Goal: Transaction & Acquisition: Purchase product/service

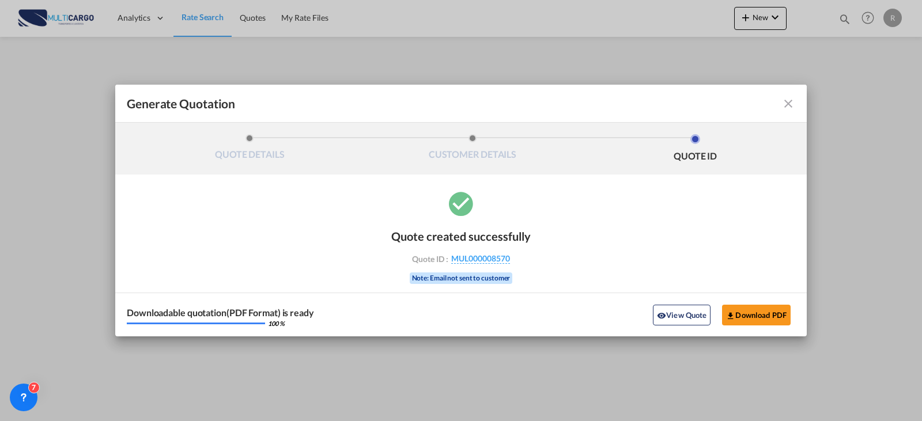
click at [796, 104] on md-toolbar "Generate Quotation" at bounding box center [460, 104] width 691 height 38
click at [786, 101] on md-icon "icon-close fg-AAA8AD cursor m-0" at bounding box center [788, 104] width 14 height 14
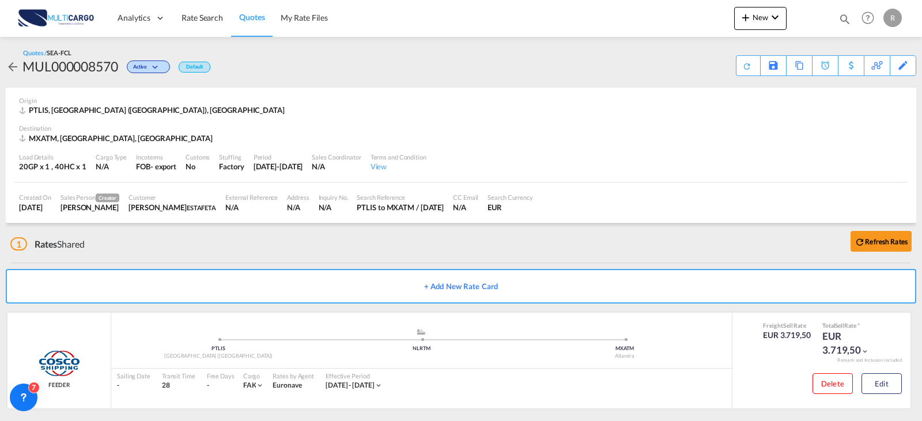
click at [751, 18] on md-toast "Redirecting to generated quote page. Press Escape to dismiss." at bounding box center [834, 18] width 175 height 37
click at [745, 20] on md-icon "icon-plus 400-fg" at bounding box center [746, 17] width 14 height 14
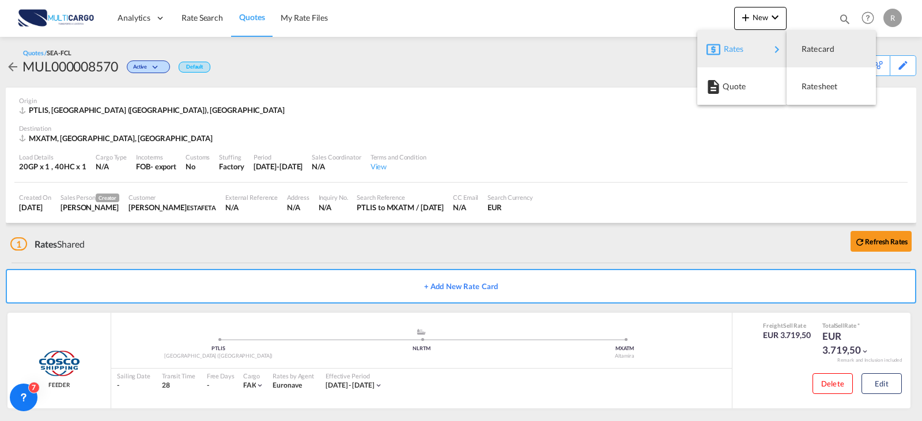
click at [737, 52] on span "Rates" at bounding box center [731, 48] width 14 height 23
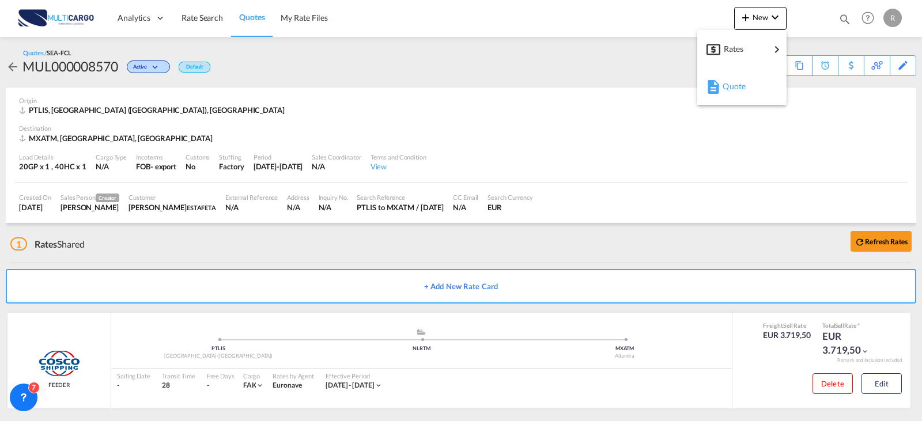
click at [752, 82] on div "Quote" at bounding box center [743, 86] width 43 height 29
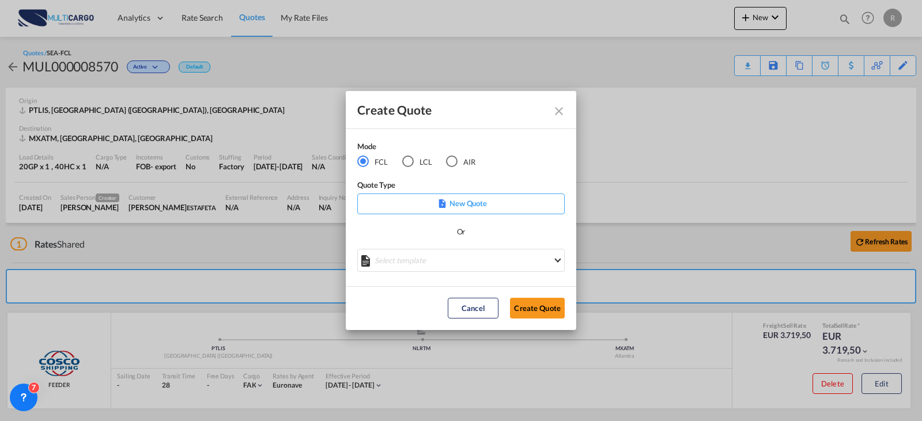
click at [445, 204] on md-icon "Create QuoteModeFCL LCLAIR ..." at bounding box center [442, 203] width 9 height 9
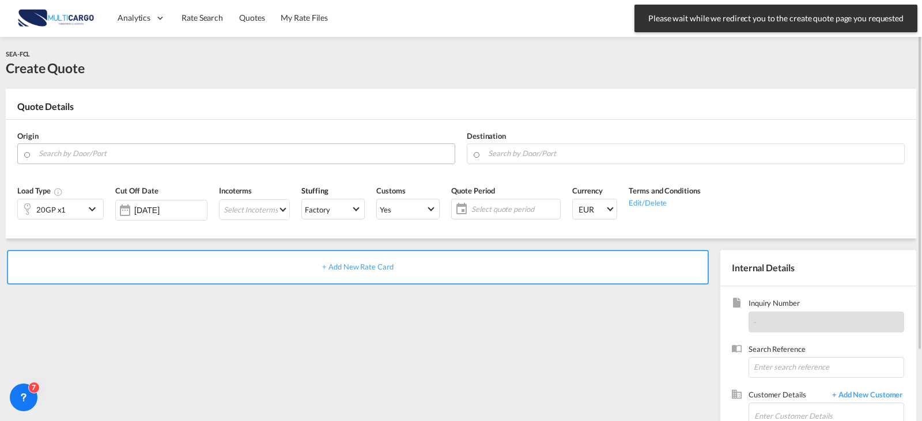
click at [115, 154] on input "Search by Door/Port" at bounding box center [244, 153] width 410 height 20
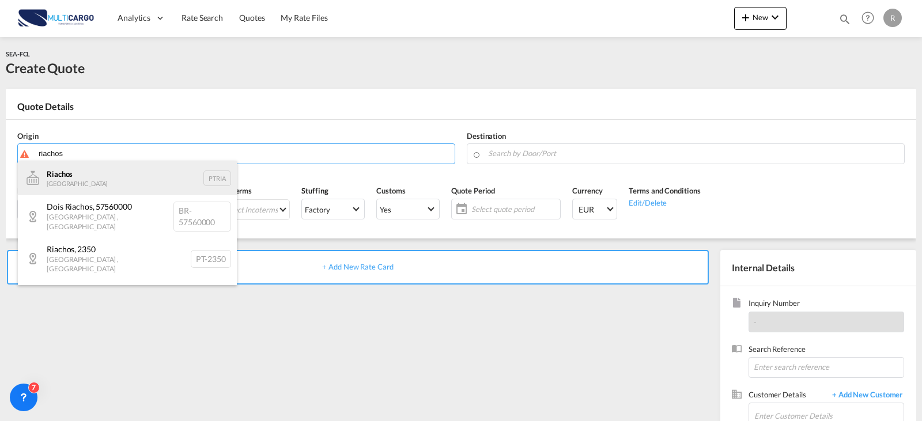
click at [144, 173] on div "Riachos [GEOGRAPHIC_DATA] PTRIA" at bounding box center [127, 178] width 219 height 35
type input "Riachos, PTRIA"
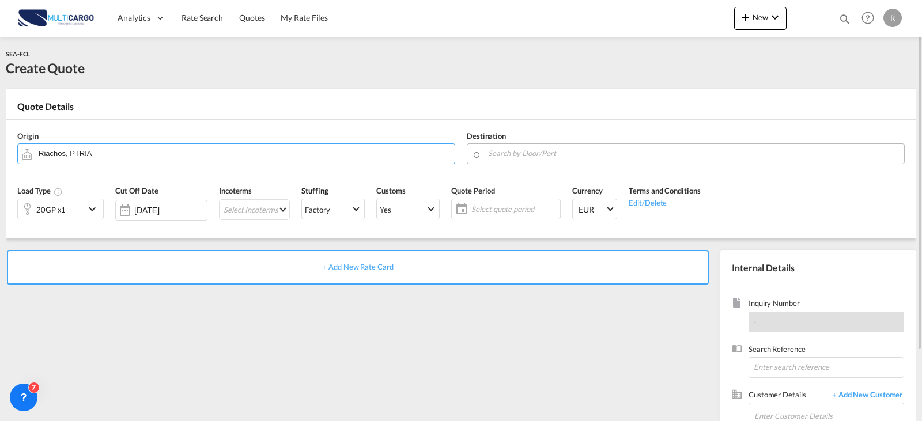
click at [509, 152] on input "Search by Door/Port" at bounding box center [693, 153] width 410 height 20
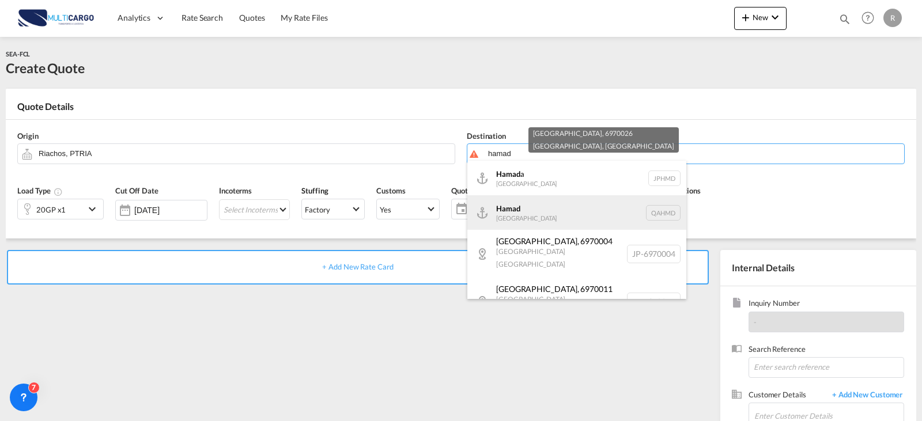
click at [540, 220] on div "Hamad [GEOGRAPHIC_DATA] QAHMD" at bounding box center [576, 212] width 219 height 35
type input "Hamad, QAHMD"
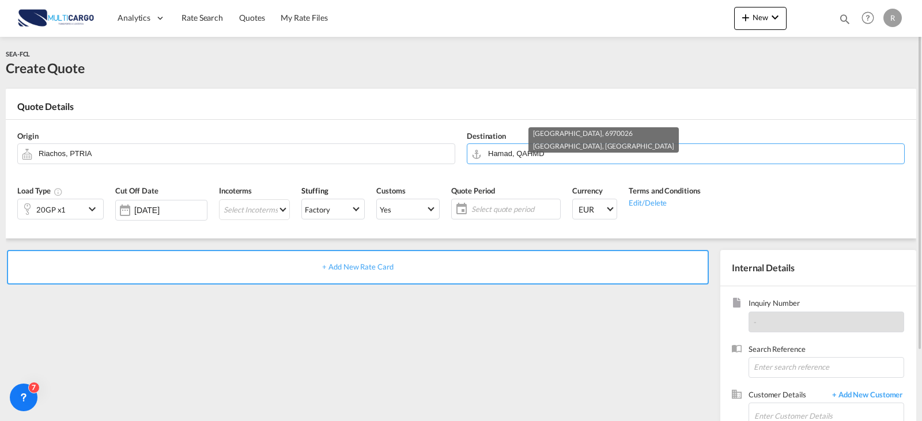
click at [157, 337] on div "+ Add New Rate Card" at bounding box center [360, 370] width 709 height 241
click at [278, 205] on md-select "Select Incoterms DDP - export Delivery Duty Paid DAP - export Delivered at Plac…" at bounding box center [254, 209] width 71 height 21
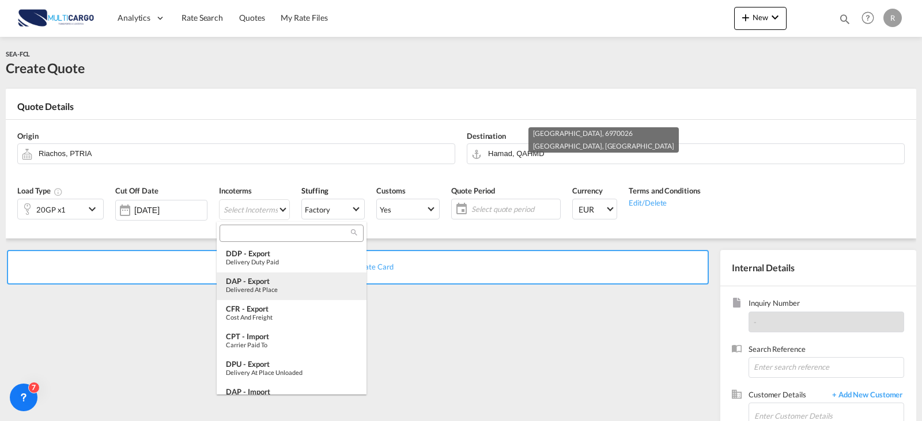
type md-option "[object Object]"
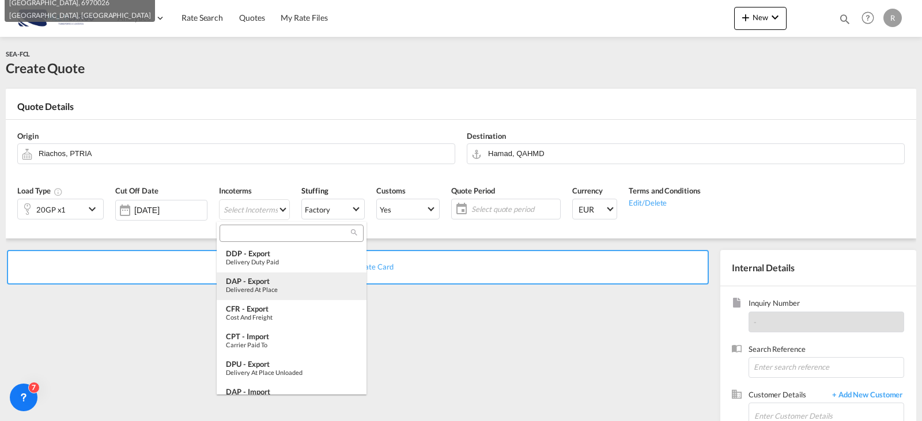
scroll to position [116, 0]
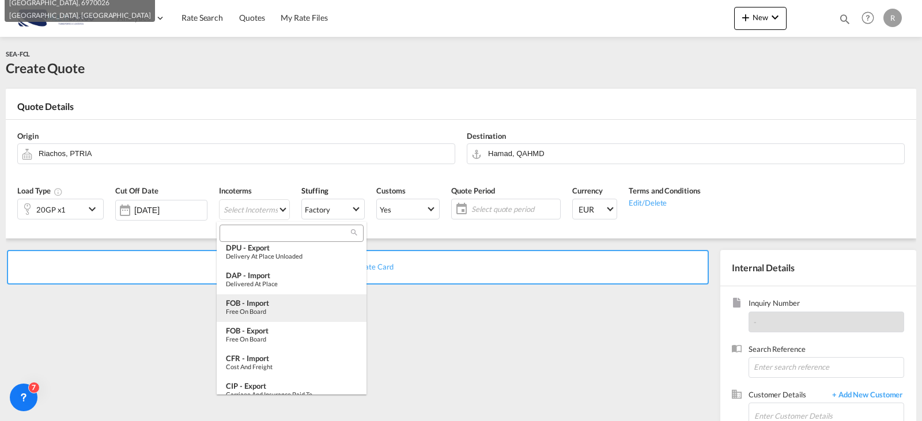
type md-option "[object Object]"
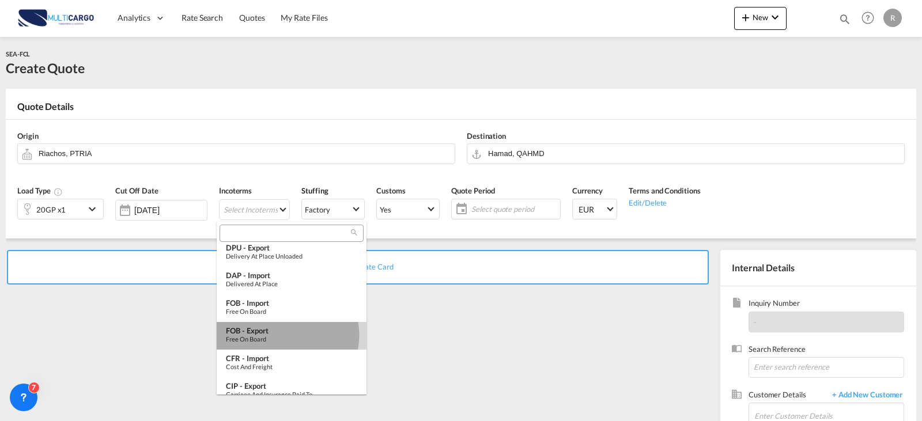
click at [287, 335] on div "Free on Board" at bounding box center [291, 338] width 131 height 7
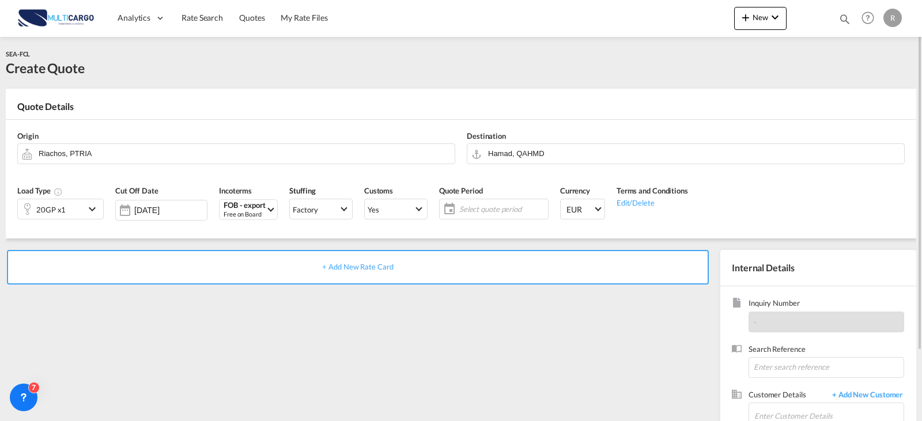
click at [489, 211] on span "Select quote period" at bounding box center [502, 209] width 86 height 10
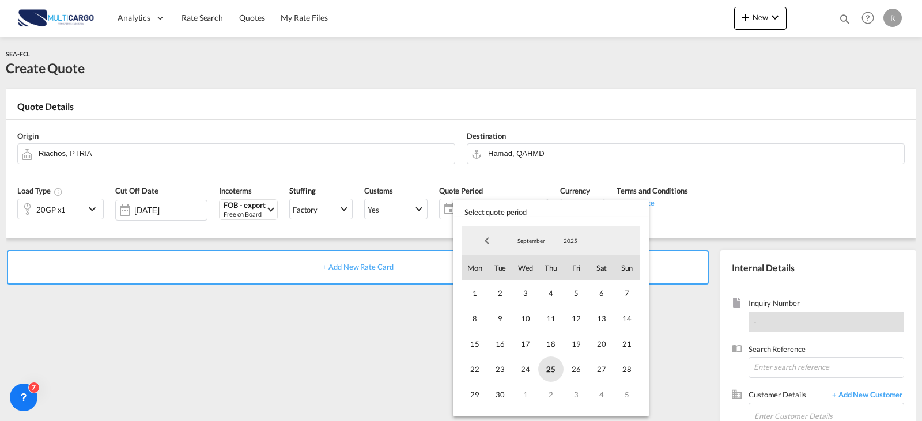
click at [552, 368] on span "25" at bounding box center [550, 369] width 25 height 25
click at [529, 243] on span "September" at bounding box center [531, 241] width 37 height 8
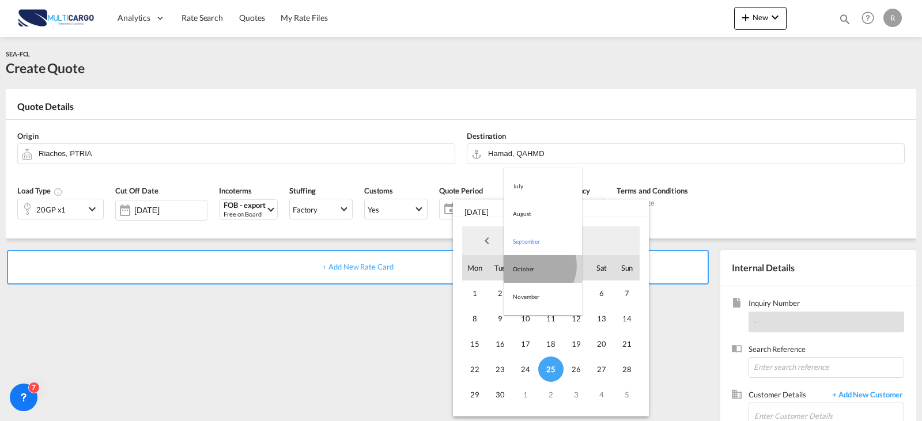
drag, startPoint x: 532, startPoint y: 266, endPoint x: 598, endPoint y: 326, distance: 89.3
click at [535, 266] on md-option "October" at bounding box center [543, 269] width 78 height 28
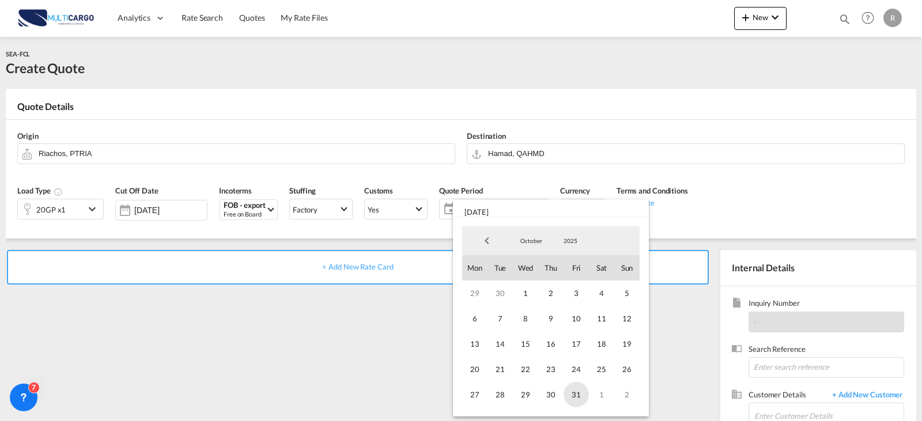
click at [582, 396] on span "31" at bounding box center [575, 394] width 25 height 25
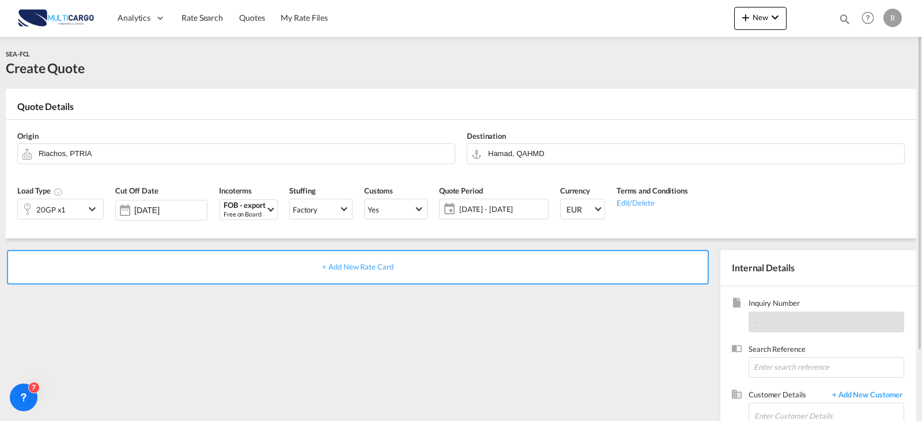
click at [375, 278] on div "+ Add New Rate Card" at bounding box center [358, 267] width 702 height 35
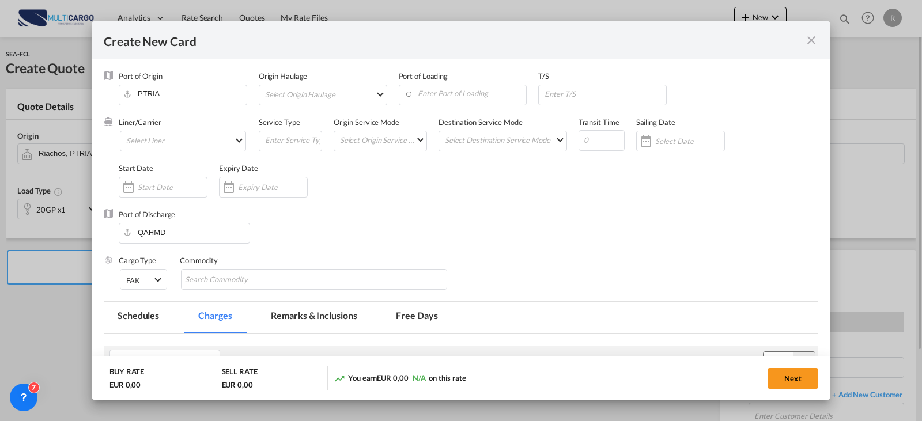
type input "Basic Ocean Freight"
select select "per equipment"
click at [210, 154] on div "Liner/Carrier Select Liner Atlantic Container Line (ACL) [PERSON_NAME] Transpor…" at bounding box center [189, 140] width 140 height 46
click at [210, 151] on md-select "Select Liner Atlantic Container Line (ACL) [PERSON_NAME] Transport ([GEOGRAPHIC…" at bounding box center [183, 141] width 126 height 21
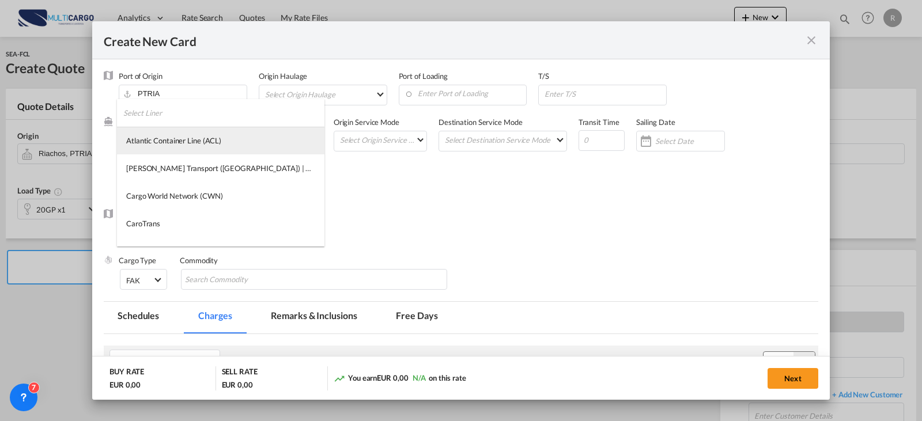
type md-option "275"
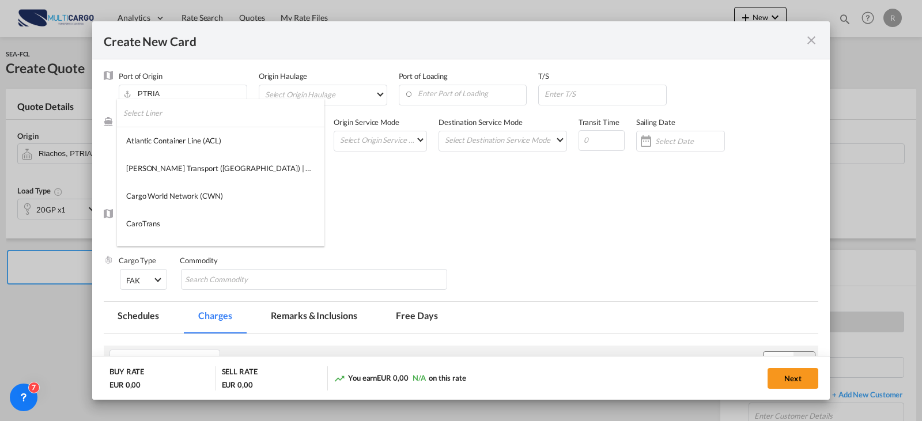
type md-option "2"
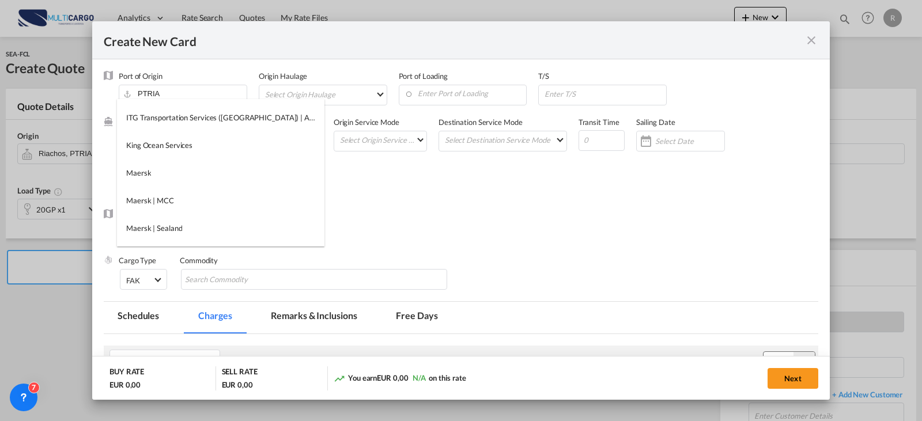
type md-option "41"
type md-option "13856"
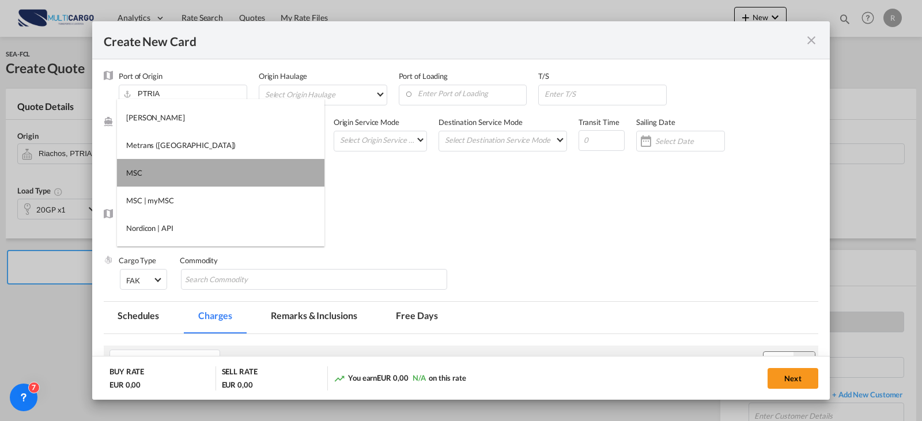
click at [237, 168] on md-option "MSC" at bounding box center [220, 173] width 207 height 28
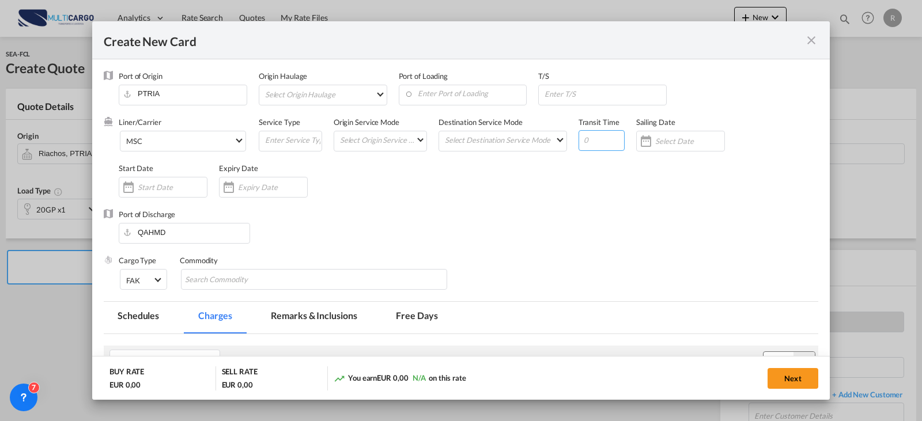
click at [592, 138] on input "Create New Card ..." at bounding box center [601, 140] width 46 height 21
type input "34"
click at [256, 194] on div "Create New Card ..." at bounding box center [263, 187] width 89 height 21
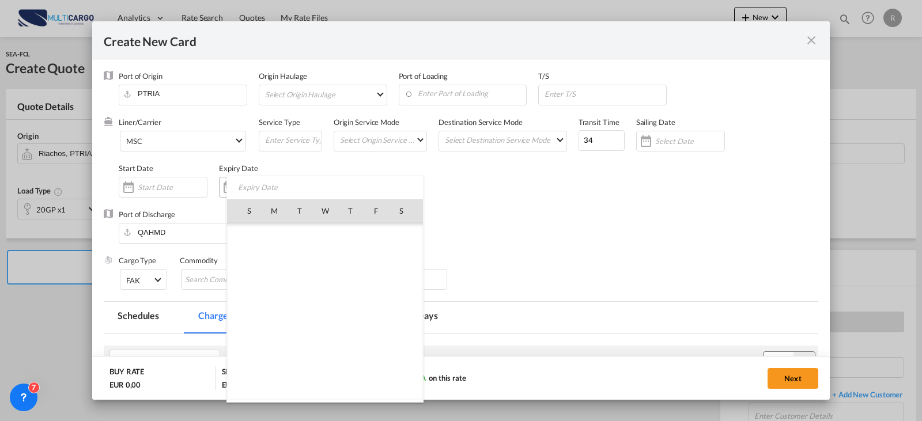
scroll to position [266880, 0]
click at [396, 179] on div "S M T W T F S [DATE] 1 2 3 4 5 6 7 8 9 10 11 12 13 14 15 16 17 18 19 20 21 22 2…" at bounding box center [324, 289] width 197 height 227
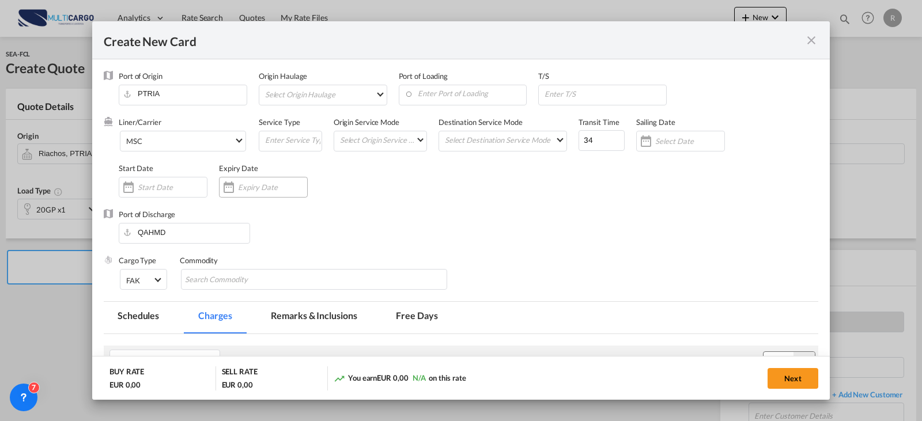
click at [261, 183] on input "Create New Card ..." at bounding box center [272, 187] width 69 height 9
click at [233, 188] on div "Create New Card ..." at bounding box center [229, 187] width 18 height 23
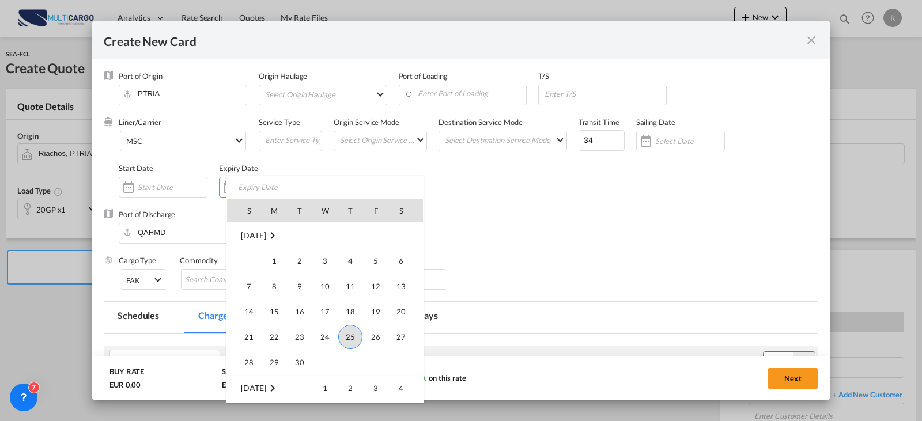
scroll to position [267053, 0]
click at [379, 315] on span "31" at bounding box center [375, 316] width 23 height 23
type input "[DATE]"
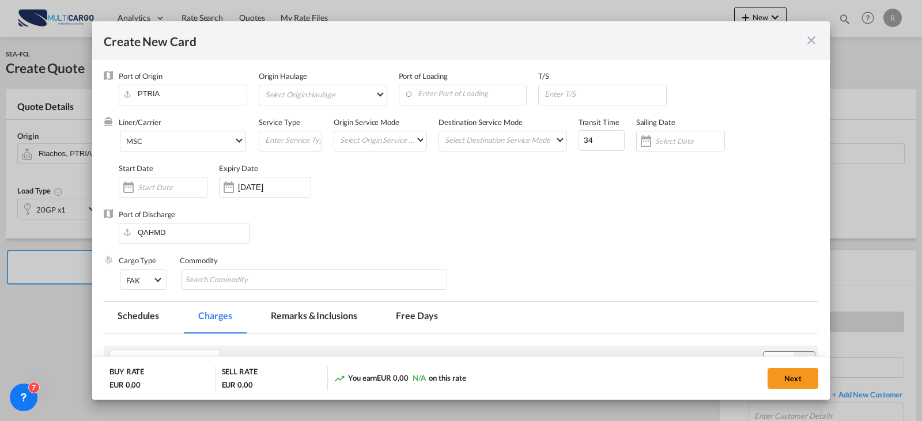
click at [467, 277] on div "Cargo Type FAK FAK GCR GDSM General Cargo Hazardous Cargo Ambient Foodstuff Chi…" at bounding box center [468, 278] width 699 height 46
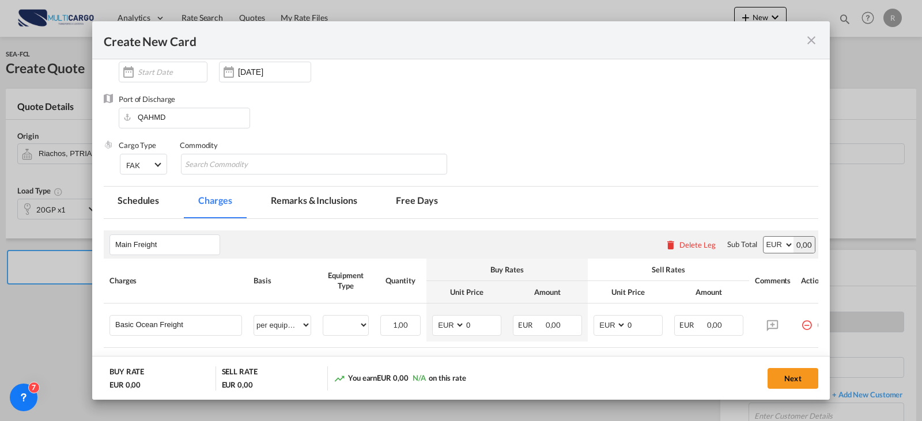
scroll to position [173, 0]
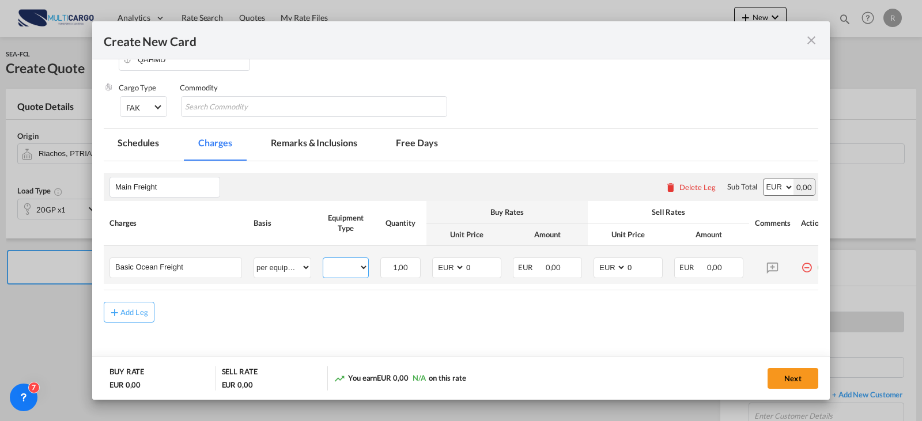
click at [346, 270] on select "20GP" at bounding box center [345, 268] width 45 height 16
select select "20GP"
click at [323, 260] on select "20GP" at bounding box center [345, 268] width 45 height 16
click at [635, 264] on input "0" at bounding box center [644, 266] width 36 height 17
click at [610, 267] on select "AED AFN ALL AMD ANG AOA ARS AUD AWG AZN BAM BBD BDT BGN BHD BIF BMD BND [PERSON…" at bounding box center [611, 268] width 30 height 16
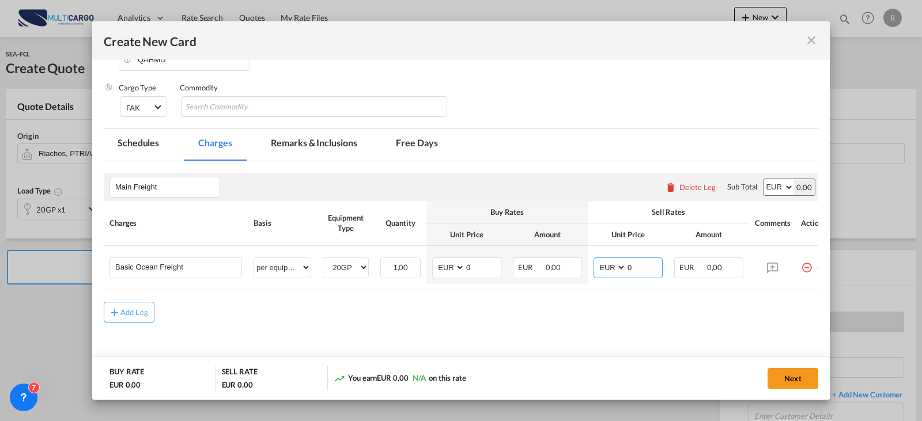
select select "string:USD"
click at [596, 260] on select "AED AFN ALL AMD ANG AOA ARS AUD AWG AZN BAM BBD BDT BGN BHD BIF BMD BND [PERSON…" at bounding box center [611, 268] width 30 height 16
type input "1666"
click at [799, 382] on button "Next" at bounding box center [792, 378] width 51 height 21
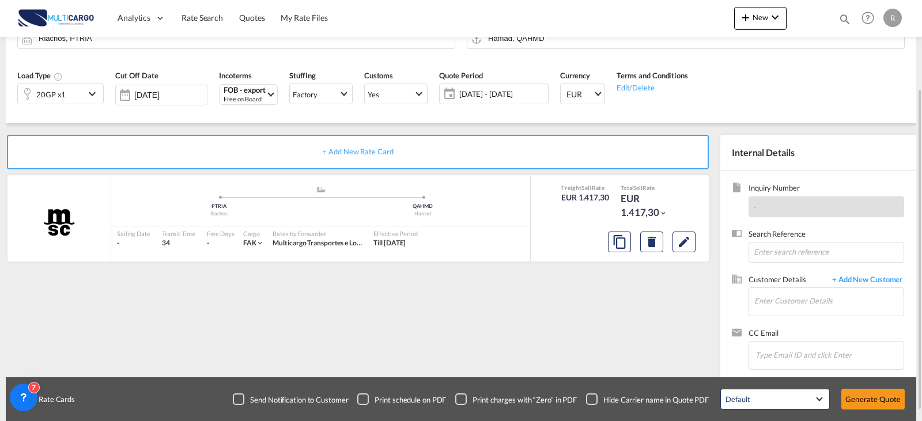
scroll to position [128, 0]
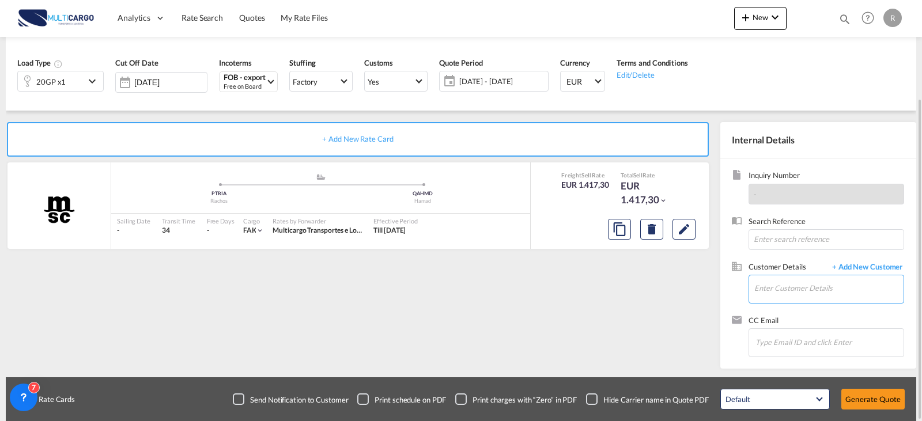
click at [826, 276] on input "Enter Customer Details" at bounding box center [828, 288] width 149 height 26
type input "a"
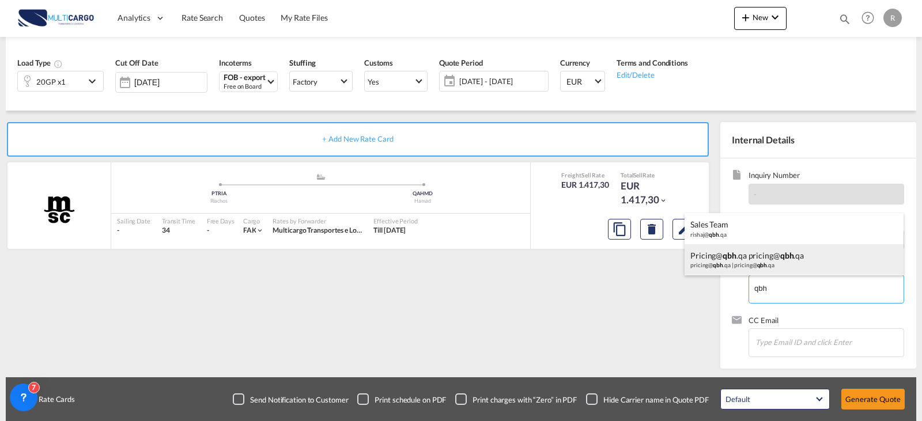
click at [789, 255] on div "pricing@ qbh .qa pricing@ qbh .qa pricing@ qbh .qa | pricing@ qbh .qa" at bounding box center [793, 259] width 219 height 31
type input "[EMAIL_ADDRESS][DOMAIN_NAME], [EMAIL_ADDRESS][DOMAIN_NAME] [EMAIL_ADDRESS][DOMA…"
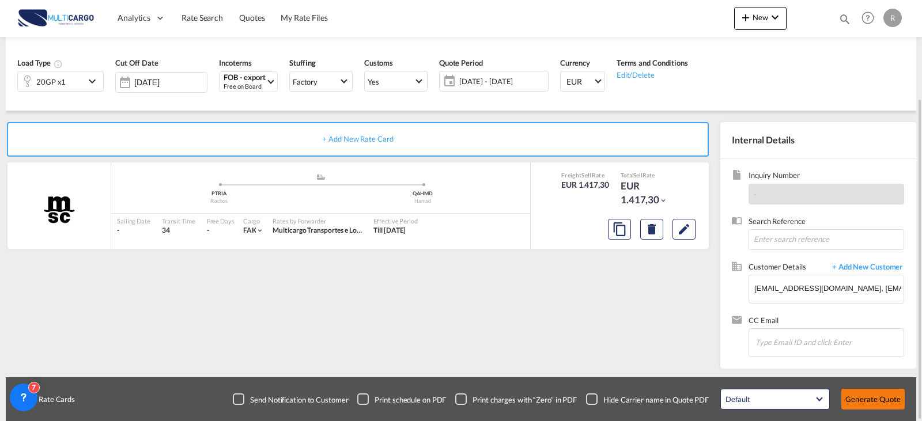
click at [877, 406] on button "Generate Quote" at bounding box center [872, 399] width 63 height 21
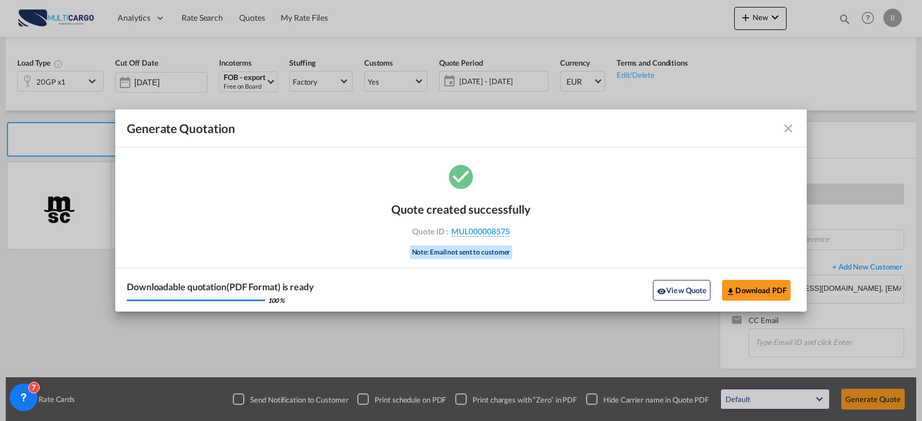
click at [750, 266] on div "Quote created successfully Quote ID : MUL000008575 Note: Email not sent to cust…" at bounding box center [460, 237] width 691 height 150
click at [758, 290] on button "Download PDF" at bounding box center [756, 290] width 69 height 21
click at [790, 128] on md-icon "icon-close fg-AAA8AD cursor m-0" at bounding box center [788, 129] width 14 height 14
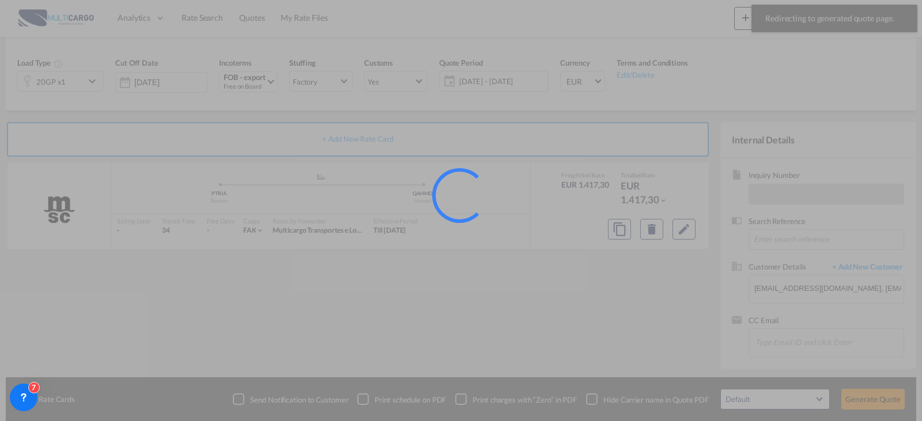
click at [205, 33] on div at bounding box center [461, 210] width 922 height 421
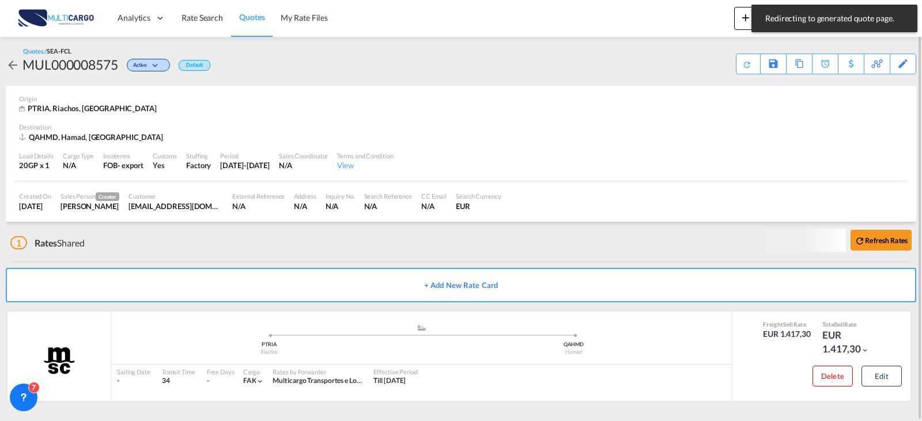
drag, startPoint x: 203, startPoint y: 21, endPoint x: 203, endPoint y: 52, distance: 31.7
click at [203, 21] on span "Rate Search" at bounding box center [201, 18] width 41 height 10
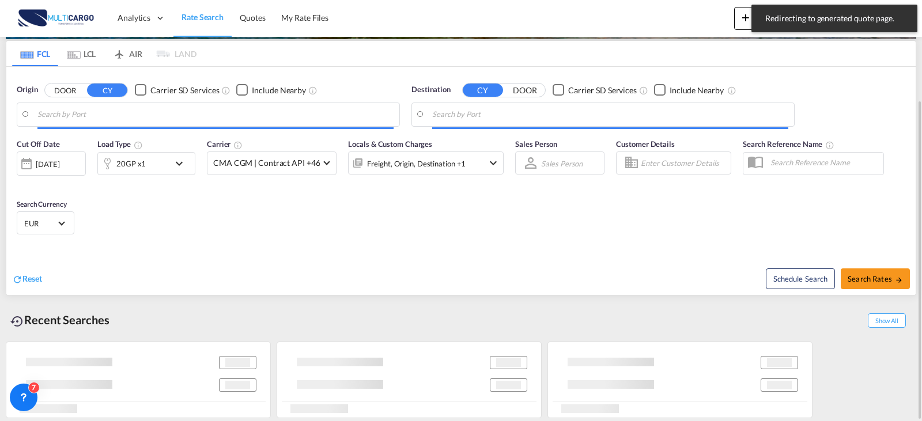
type input "[GEOGRAPHIC_DATA] ([GEOGRAPHIC_DATA]), PTLIS"
type input "Altamira, MXATM"
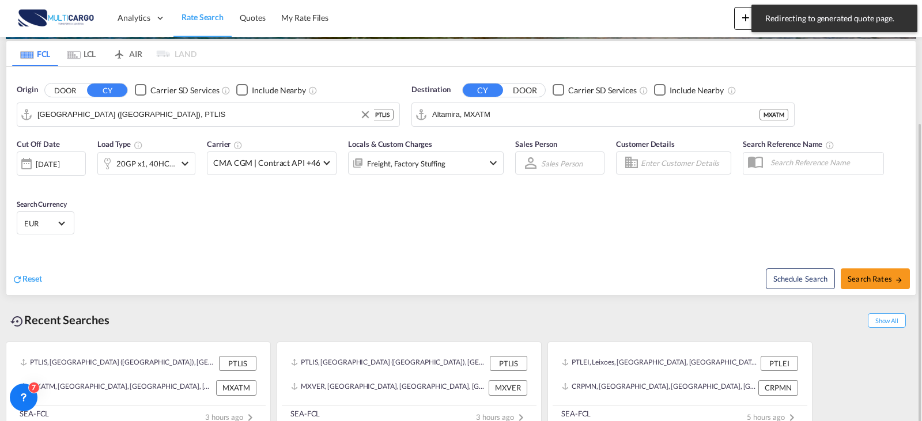
scroll to position [146, 0]
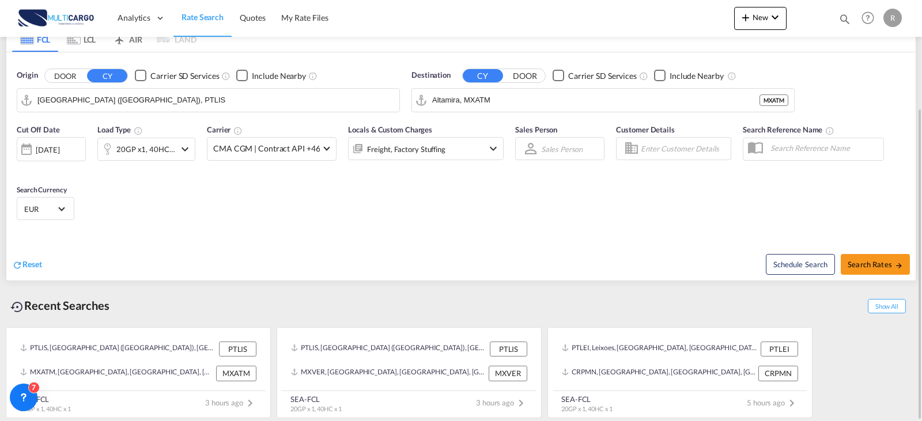
click at [147, 108] on input "[GEOGRAPHIC_DATA] ([GEOGRAPHIC_DATA]), PTLIS" at bounding box center [215, 100] width 356 height 17
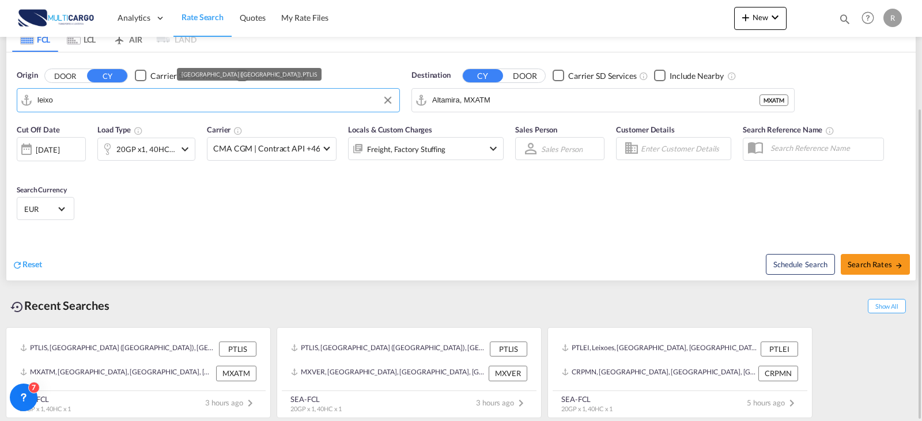
type input "leixo"
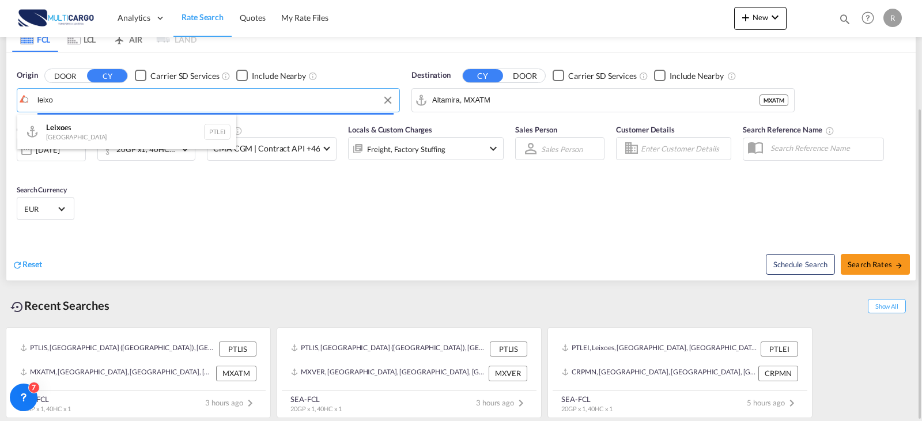
click at [64, 105] on body "Analytics Reports Dashboard Rate Search Quotes My Rate Files Analytics" at bounding box center [461, 210] width 922 height 421
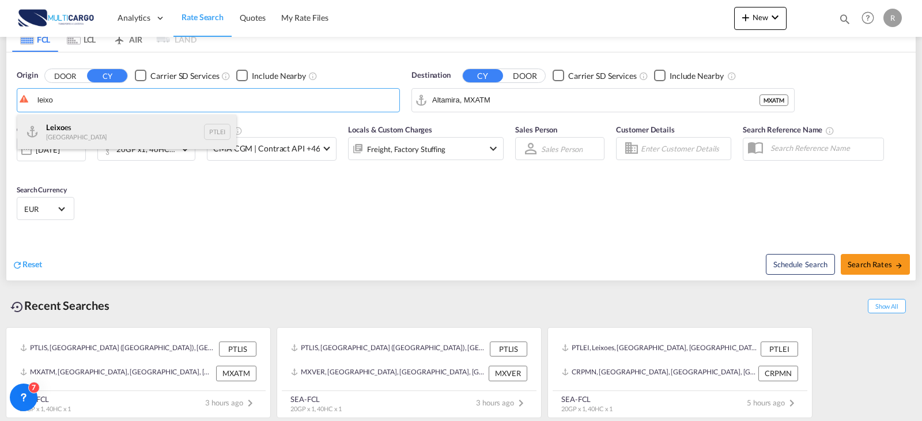
click at [62, 130] on div "Leixo es Portugal PTLEI" at bounding box center [126, 132] width 219 height 35
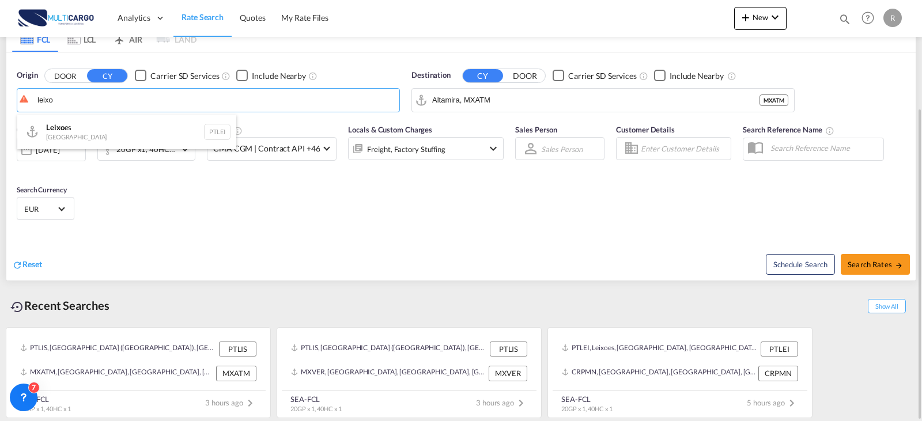
type input "Leixoes, PTLEI"
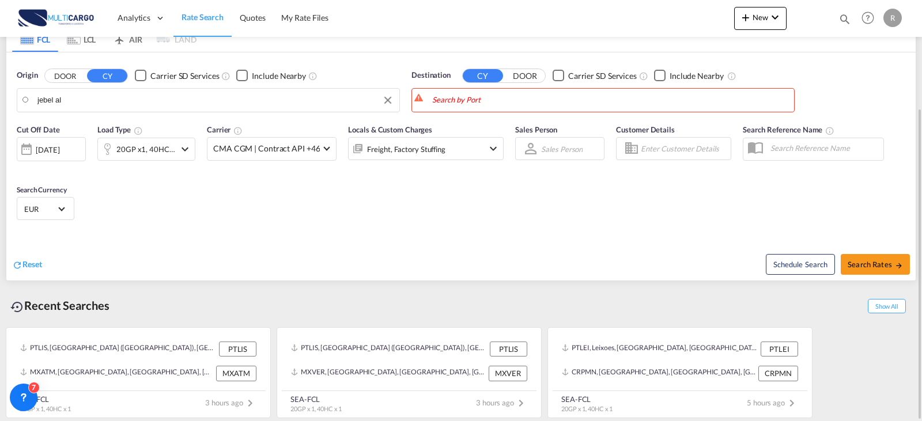
drag, startPoint x: 159, startPoint y: 107, endPoint x: 41, endPoint y: 107, distance: 117.5
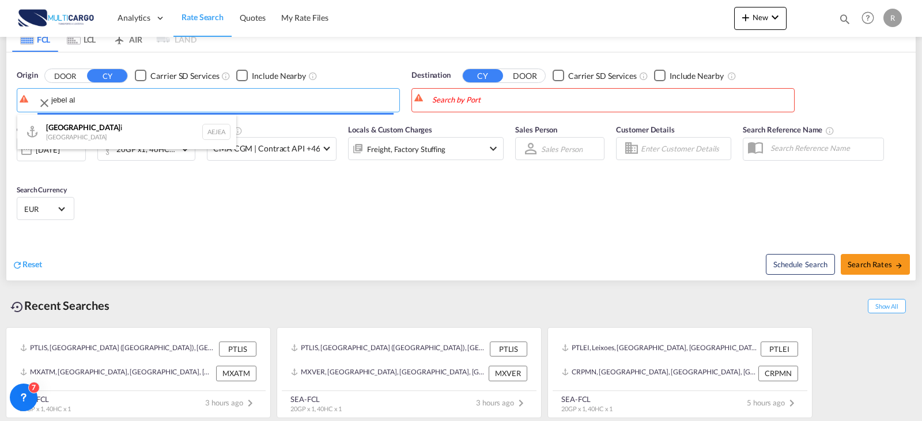
drag, startPoint x: 65, startPoint y: 108, endPoint x: -32, endPoint y: 104, distance: 96.3
click at [0, 104] on html "Analytics Reports Dashboard Rate Search Quotes My Rate Files" at bounding box center [461, 210] width 922 height 421
type input "l"
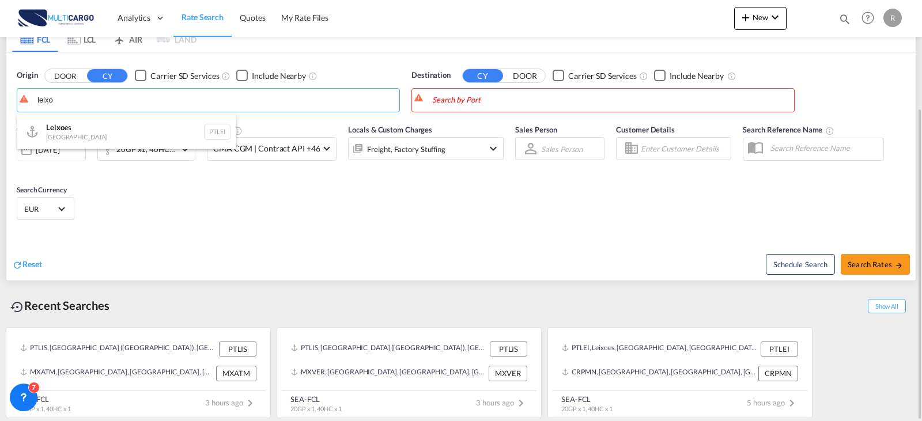
click at [51, 140] on div "Leixo es Portugal PTLEI" at bounding box center [126, 132] width 219 height 35
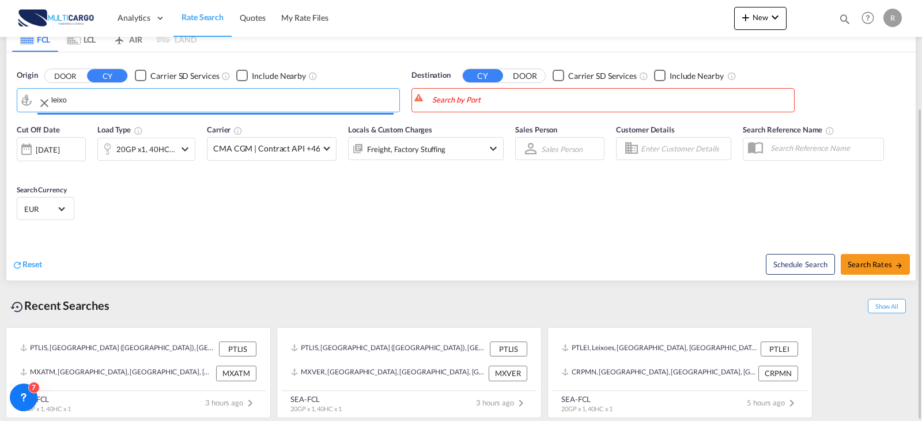
type input "Leixoes, PTLEI"
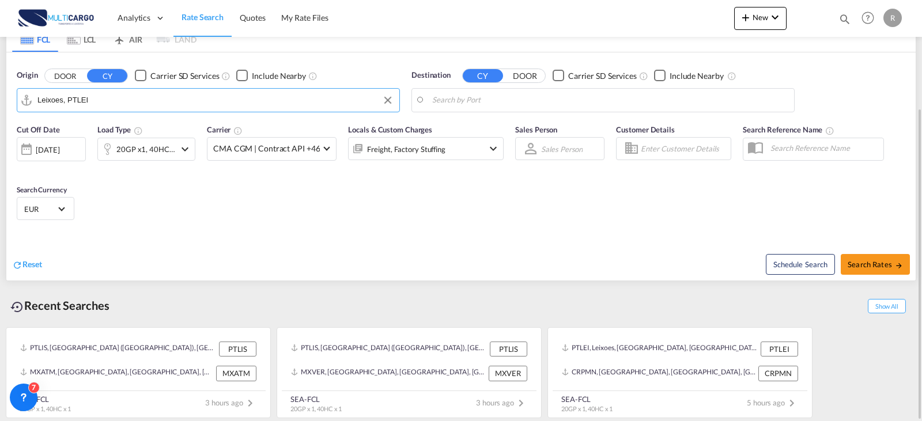
click at [553, 104] on body "Analytics Reports Dashboard Rate Search Quotes My Rate Files Analytics" at bounding box center [461, 210] width 922 height 421
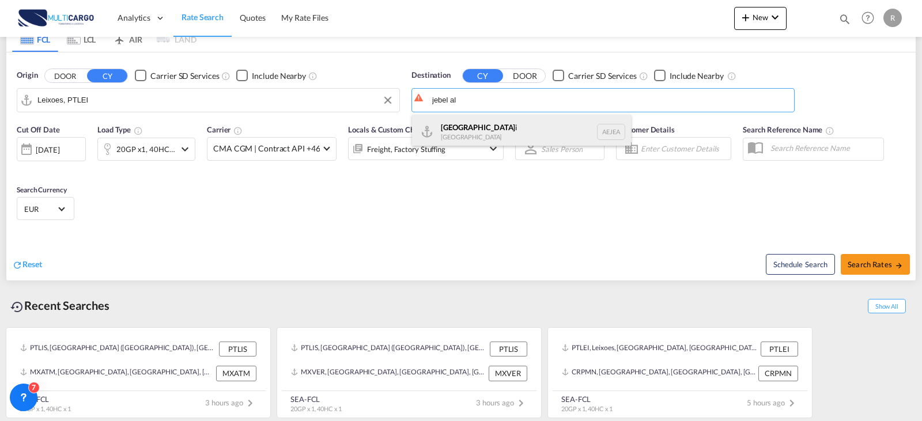
click at [489, 125] on div "[GEOGRAPHIC_DATA] [GEOGRAPHIC_DATA]" at bounding box center [521, 132] width 219 height 35
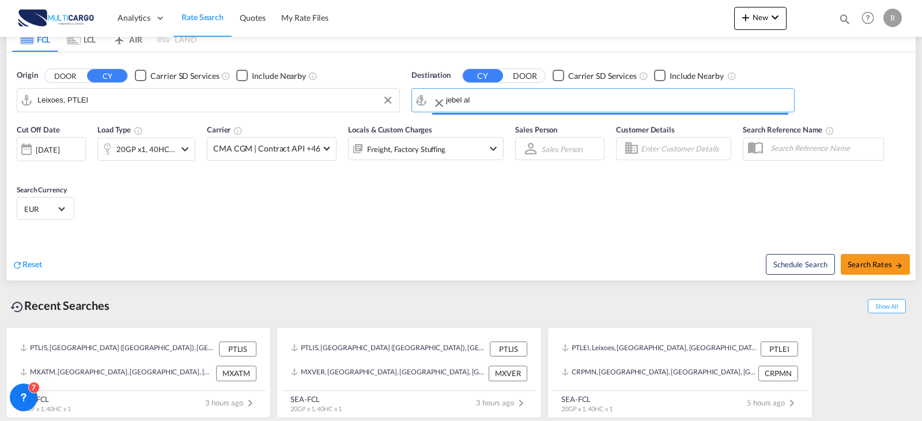
type input "[GEOGRAPHIC_DATA], [GEOGRAPHIC_DATA]"
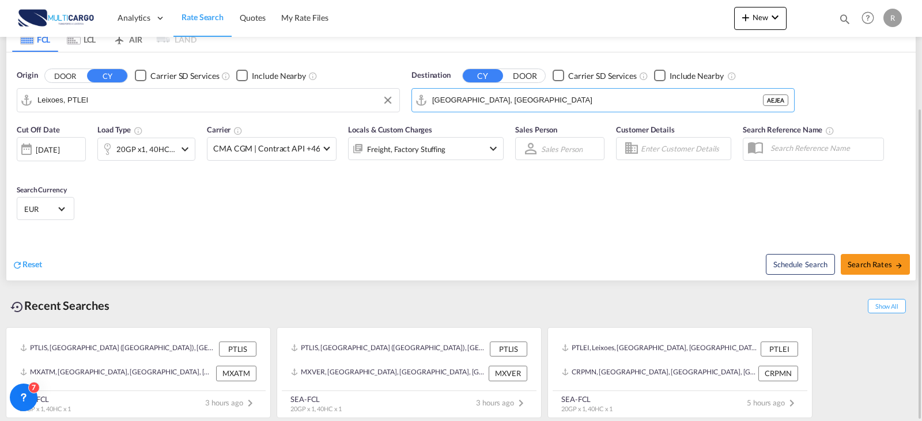
click at [208, 198] on div "Cut Off Date [DATE] [DATE] Load Type 20GP x1, 40HC x1 Carrier CMA CGM | Contrac…" at bounding box center [460, 174] width 909 height 112
click at [172, 147] on div "20GP x1, 40HC x1" at bounding box center [145, 149] width 59 height 16
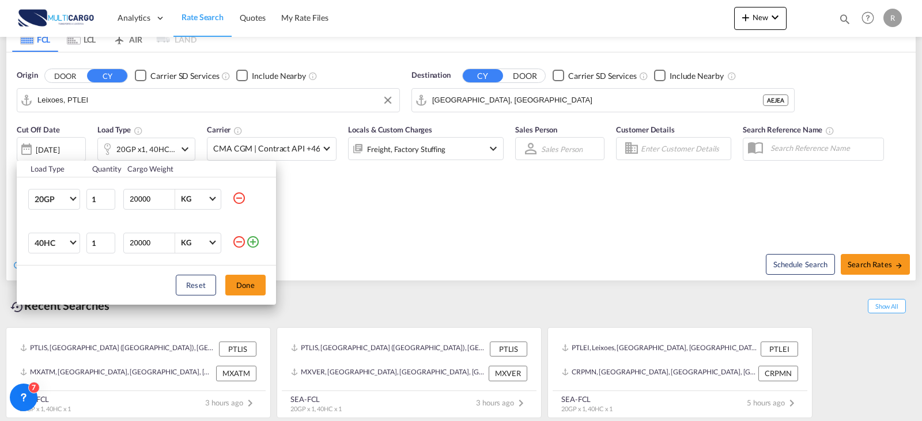
click at [240, 237] on md-icon "icon-minus-circle-outline" at bounding box center [239, 242] width 14 height 14
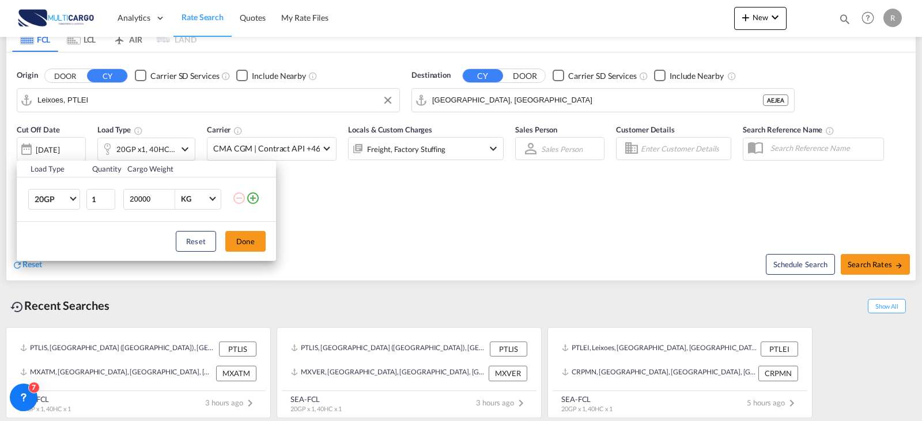
click at [246, 275] on div "Load Type Quantity Cargo Weight 20GP 20GP 40GP 40HC 45HC 20RE 40RE 40HR 20OT 40…" at bounding box center [461, 210] width 922 height 421
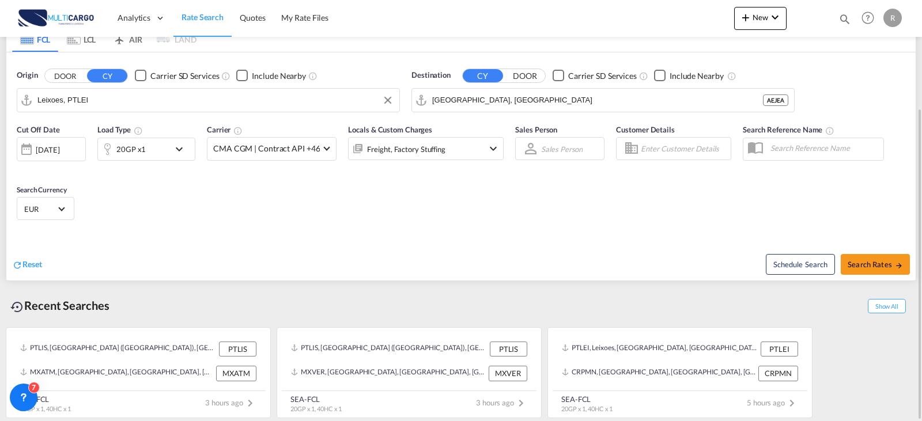
drag, startPoint x: 246, startPoint y: 249, endPoint x: 581, endPoint y: 245, distance: 335.3
click at [248, 249] on div "Reset" at bounding box center [238, 256] width 452 height 32
click at [875, 265] on span "Search Rates" at bounding box center [875, 264] width 55 height 9
type input "PTLEI to AEJEA / [DATE]"
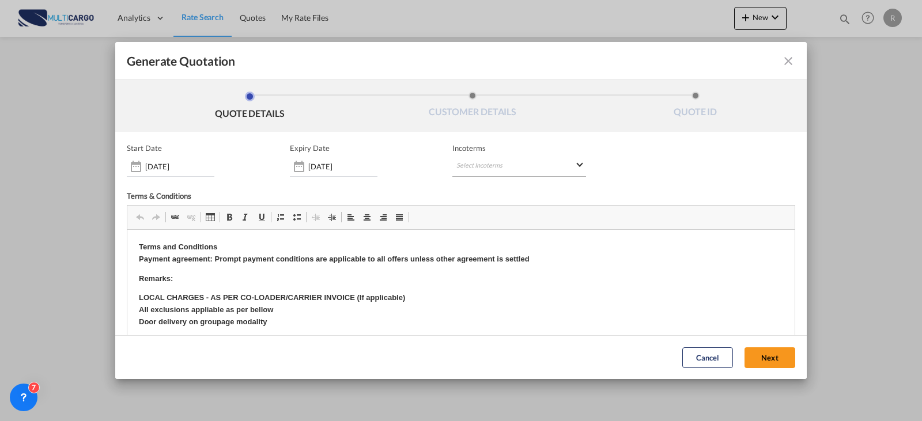
click at [469, 172] on md-select "Select Incoterms CIF - import Cost,Insurance and Freight FAS - export Free Alon…" at bounding box center [519, 166] width 134 height 21
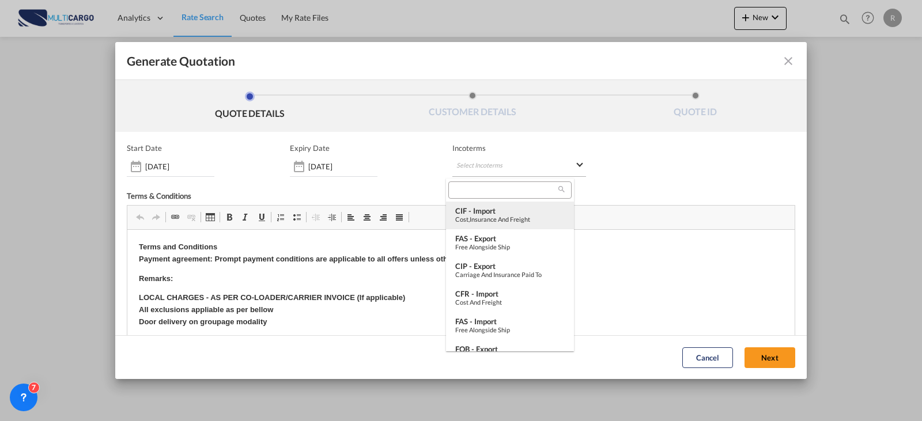
type md-option "[object Object]"
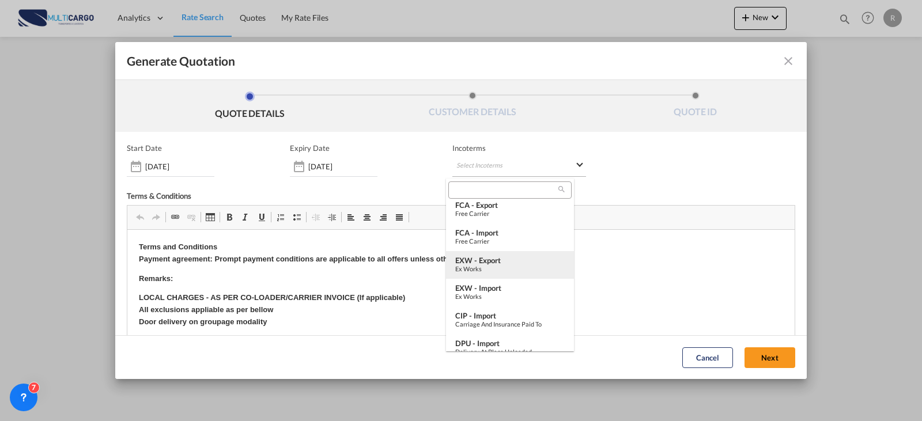
type md-option "[object Object]"
click at [485, 258] on div "EXW - export" at bounding box center [509, 260] width 109 height 9
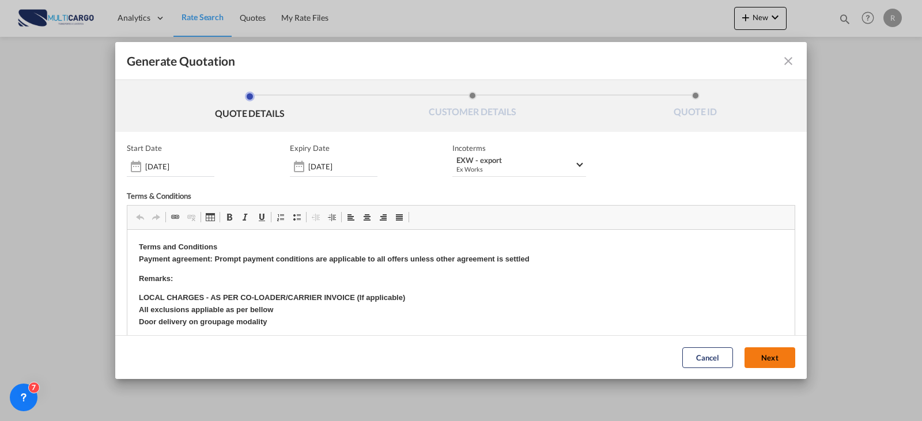
click at [764, 360] on button "Next" at bounding box center [769, 357] width 51 height 21
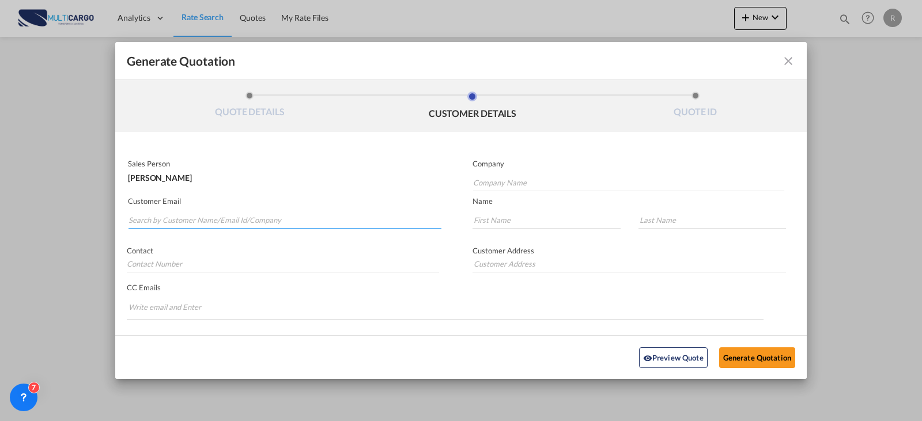
click at [159, 222] on input "Search by Customer Name/Email Id/Company" at bounding box center [284, 219] width 313 height 17
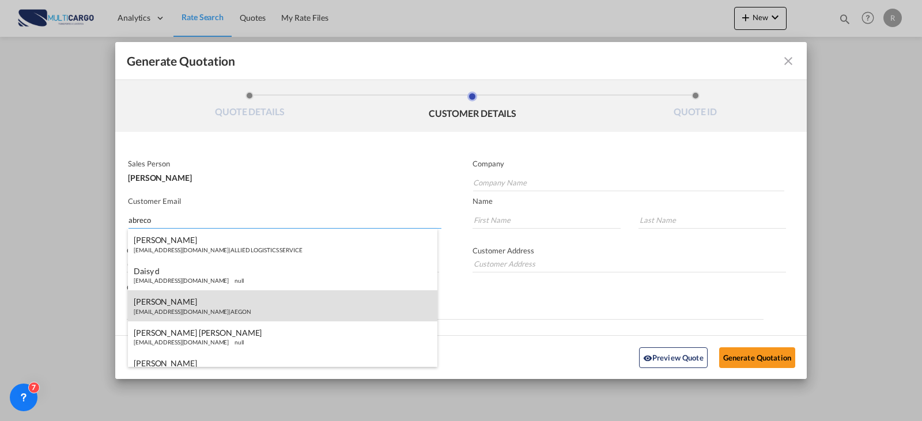
scroll to position [14, 0]
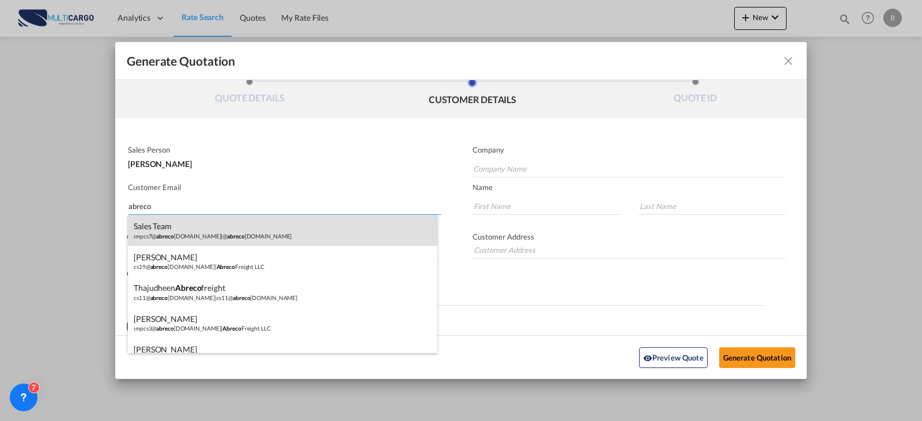
type input "abreco"
click at [252, 230] on div "Sales Team impcs7@ abreco freight.com | @ abreco freight.com" at bounding box center [282, 230] width 309 height 31
type input "@abrecofreight.com"
type input "impcs7@abrecofreight.com"
type input "Sales"
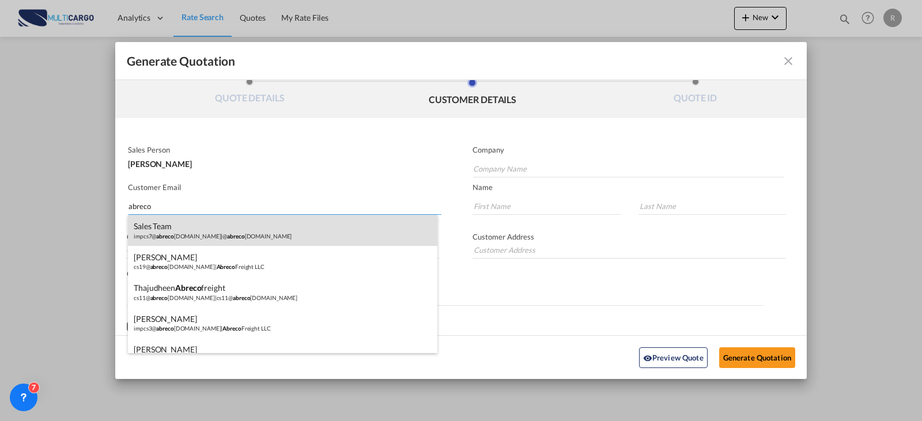
type input "Team"
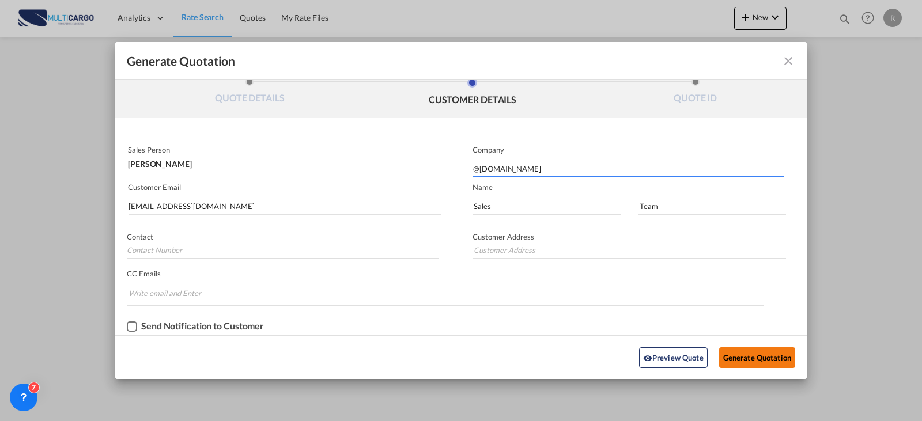
click at [773, 359] on button "Generate Quotation" at bounding box center [757, 357] width 76 height 21
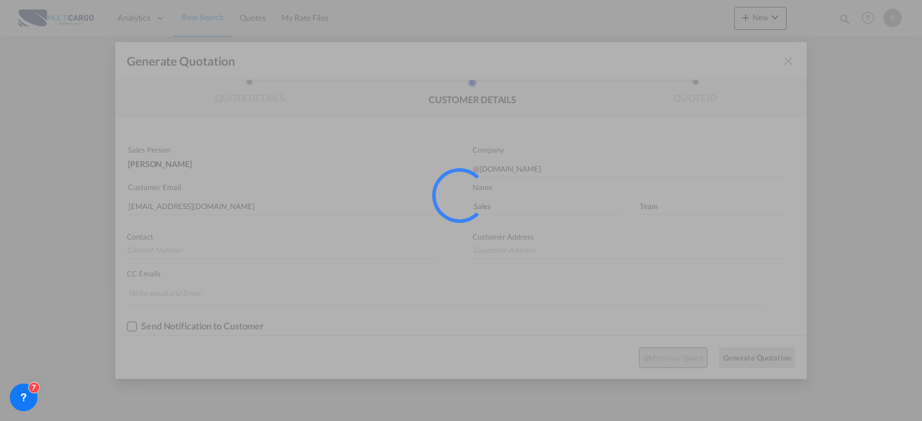
scroll to position [0, 0]
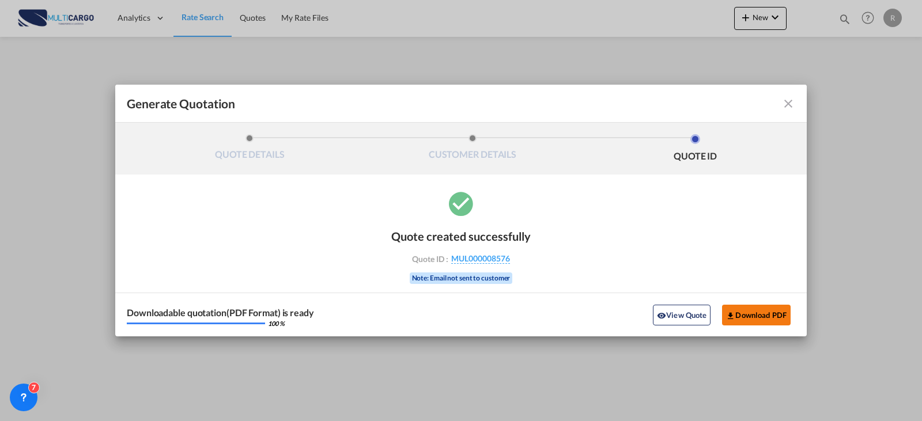
click at [761, 313] on button "Download PDF" at bounding box center [756, 315] width 69 height 21
click at [783, 107] on md-icon "icon-close fg-AAA8AD cursor m-0" at bounding box center [788, 104] width 14 height 14
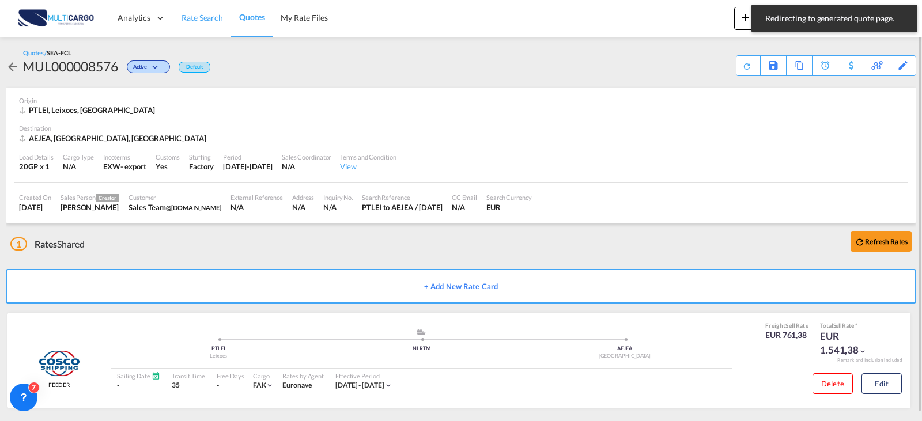
click at [201, 27] on link "Rate Search" at bounding box center [202, 17] width 58 height 37
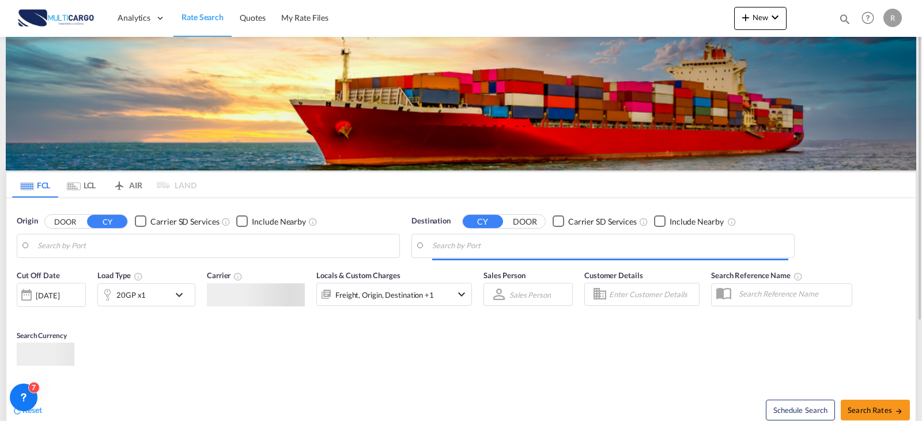
type input "Leixoes, PTLEI"
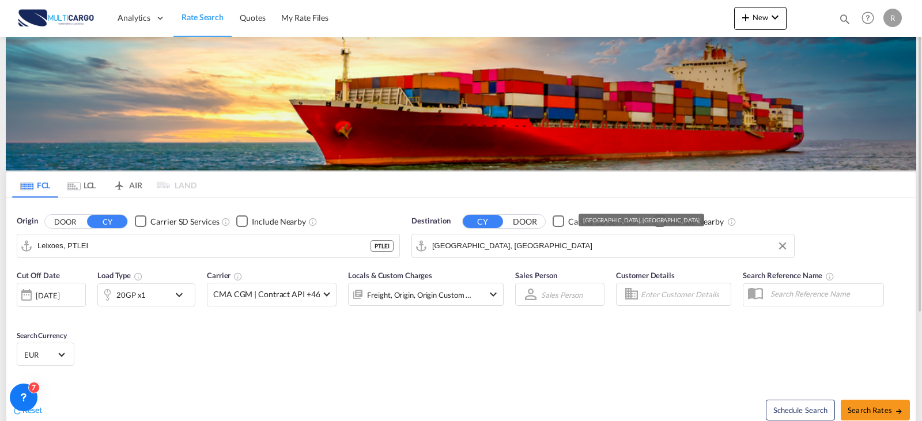
click at [549, 242] on input "[GEOGRAPHIC_DATA], [GEOGRAPHIC_DATA]" at bounding box center [610, 245] width 356 height 17
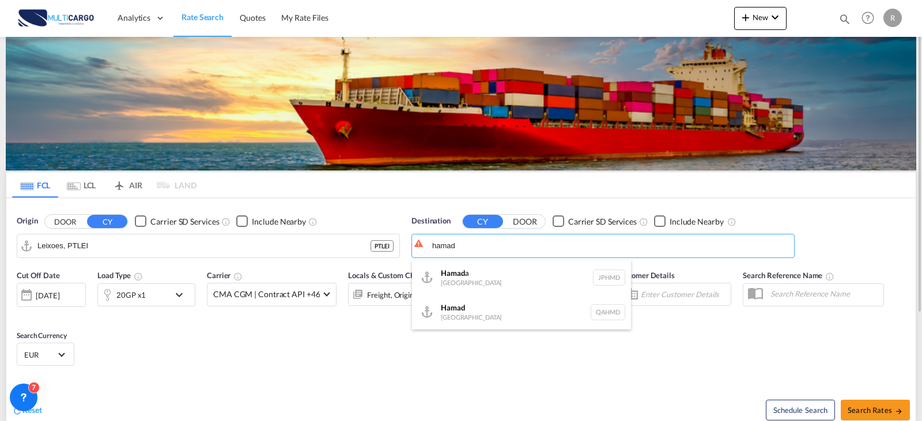
click at [517, 314] on div "Hamad [GEOGRAPHIC_DATA] QAHMD" at bounding box center [521, 312] width 219 height 35
type input "Hamad, QAHMD"
click at [146, 297] on div "20GP x1" at bounding box center [133, 294] width 71 height 23
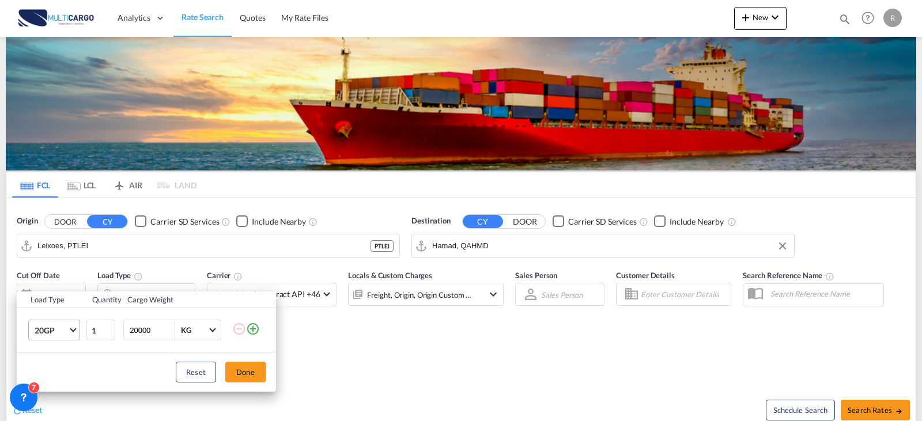
click at [76, 322] on md-select-value "20GP" at bounding box center [56, 330] width 46 height 20
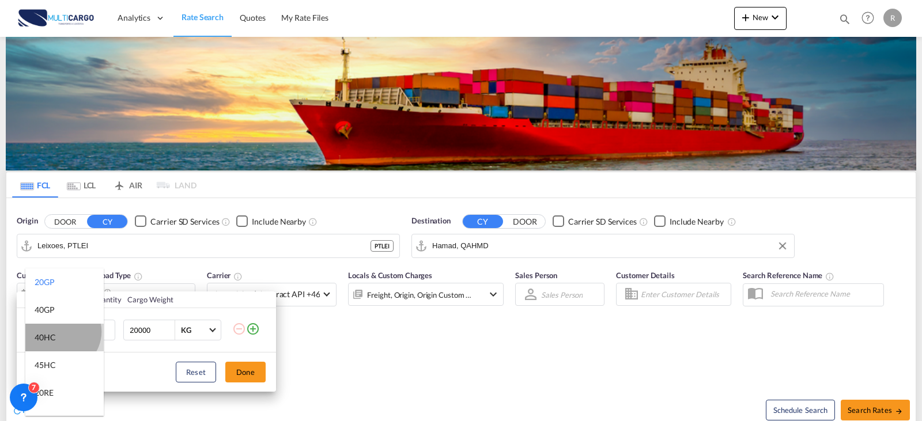
click at [61, 332] on md-option "40HC" at bounding box center [64, 338] width 78 height 28
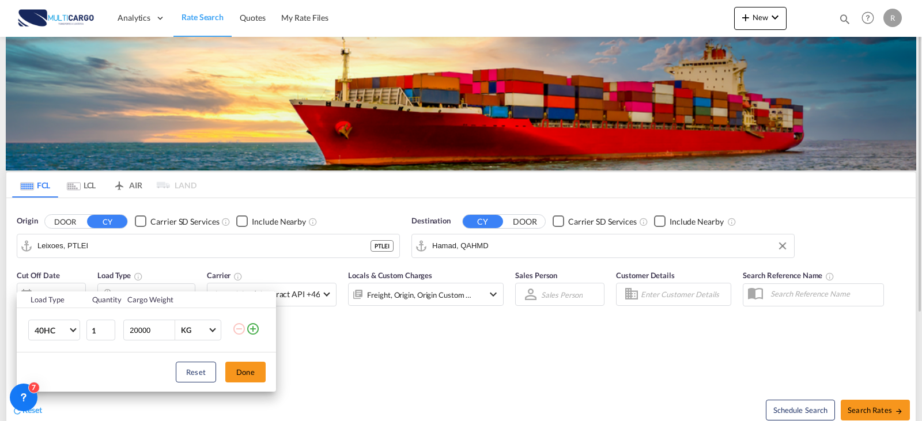
click at [235, 373] on button "Done" at bounding box center [245, 372] width 40 height 21
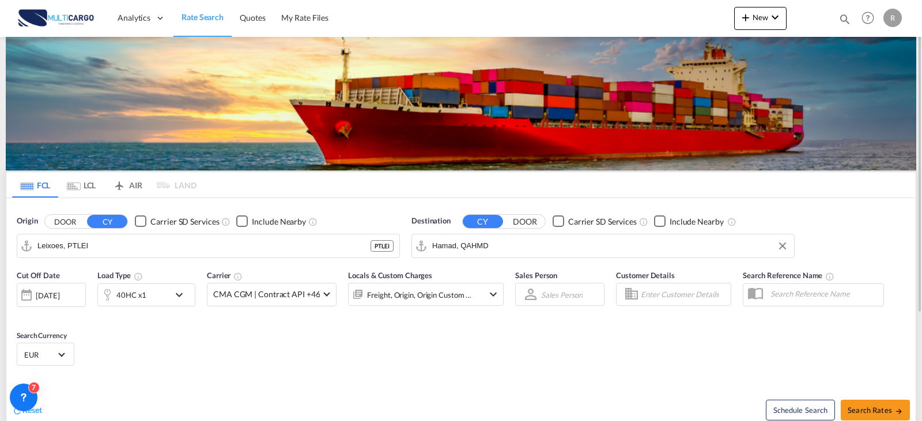
click at [892, 396] on div "Schedule Search Search Rates" at bounding box center [690, 404] width 452 height 44
click at [890, 403] on button "Search Rates" at bounding box center [875, 410] width 69 height 21
type input "PTLEI to QAHMD / 25 Sep 2025"
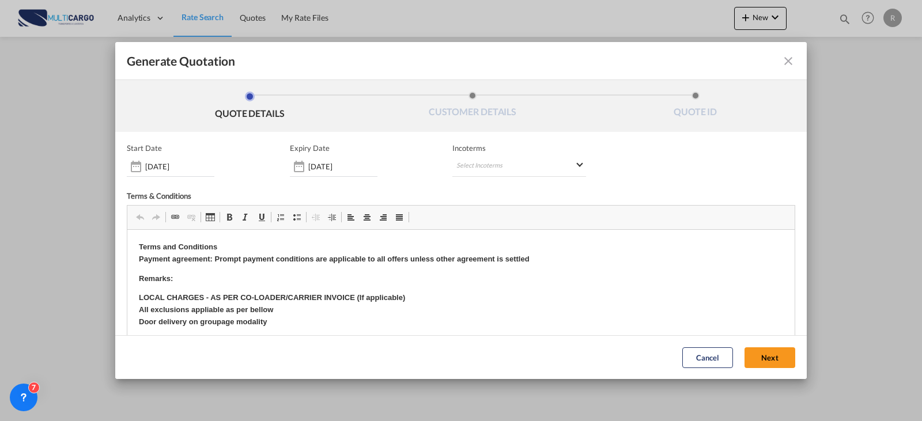
click at [479, 154] on div "Incoterms Select Incoterms CIF - import Cost,Insurance and Freight FAS - export…" at bounding box center [519, 159] width 134 height 33
click at [475, 167] on md-select "Select Incoterms CIF - import Cost,Insurance and Freight FAS - export Free Alon…" at bounding box center [519, 166] width 134 height 21
type md-option "[object Object]"
click at [475, 167] on md-backdrop at bounding box center [461, 210] width 922 height 421
click at [473, 176] on md-select "Select Incoterms" at bounding box center [519, 166] width 134 height 21
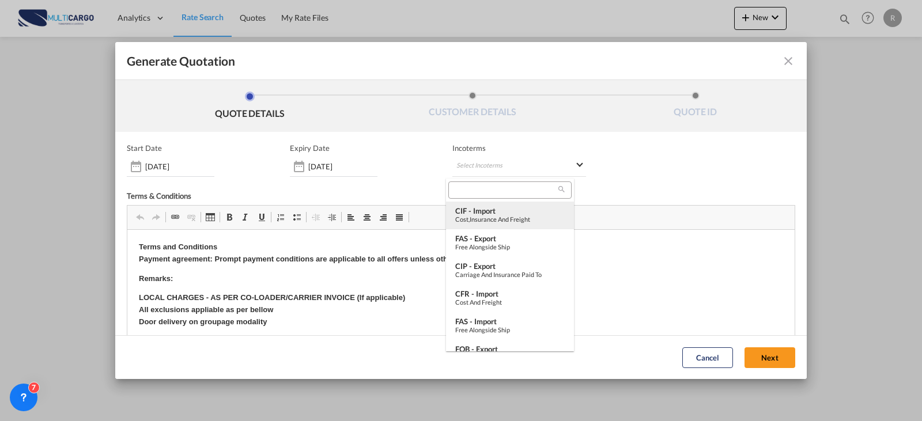
type md-option "[object Object]"
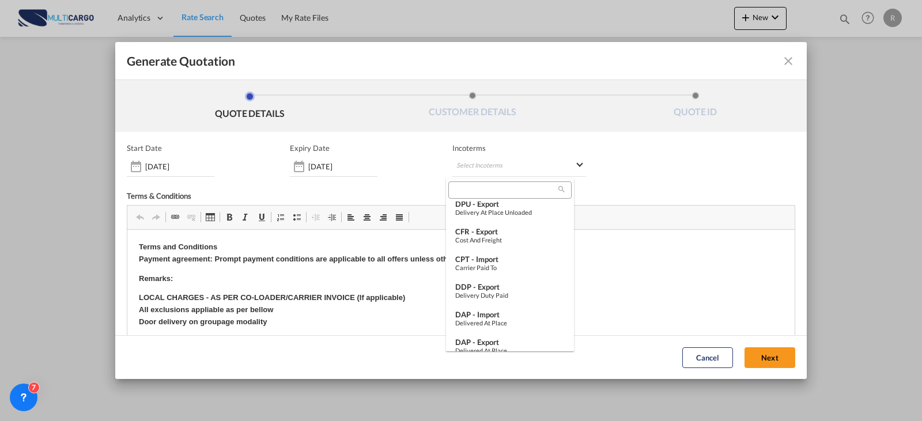
type md-option "[object Object]"
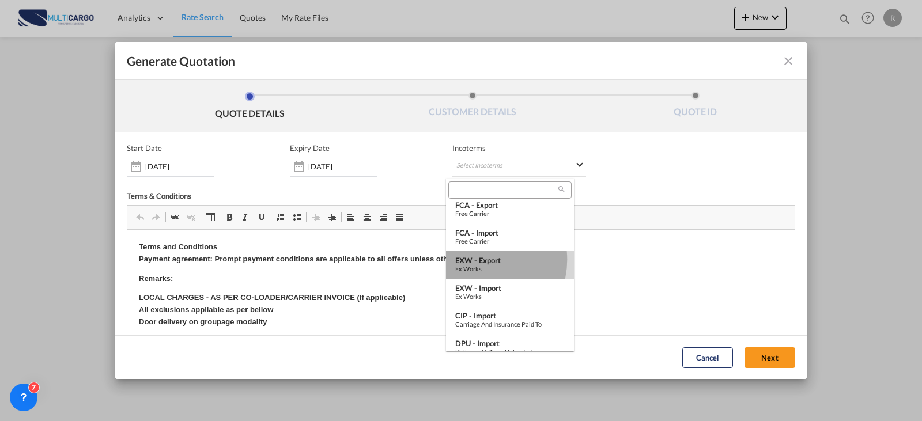
drag, startPoint x: 481, startPoint y: 260, endPoint x: 528, endPoint y: 103, distance: 164.2
click at [481, 260] on div "EXW - export" at bounding box center [509, 260] width 109 height 9
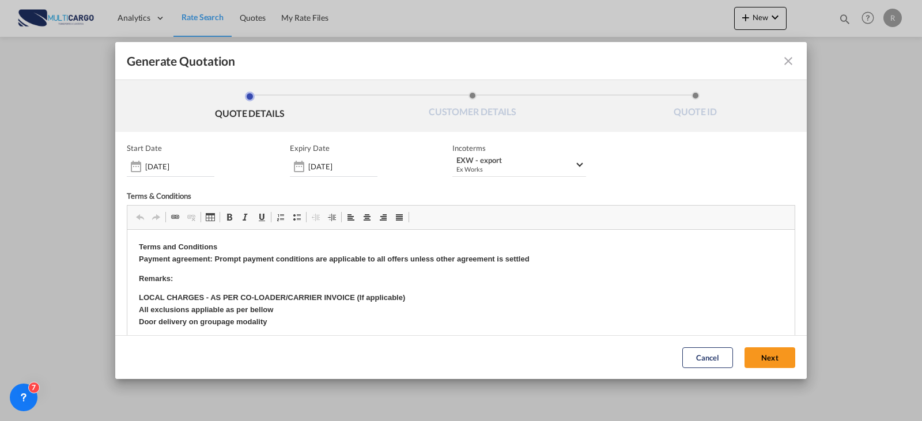
click at [744, 355] on button "Next" at bounding box center [769, 357] width 51 height 21
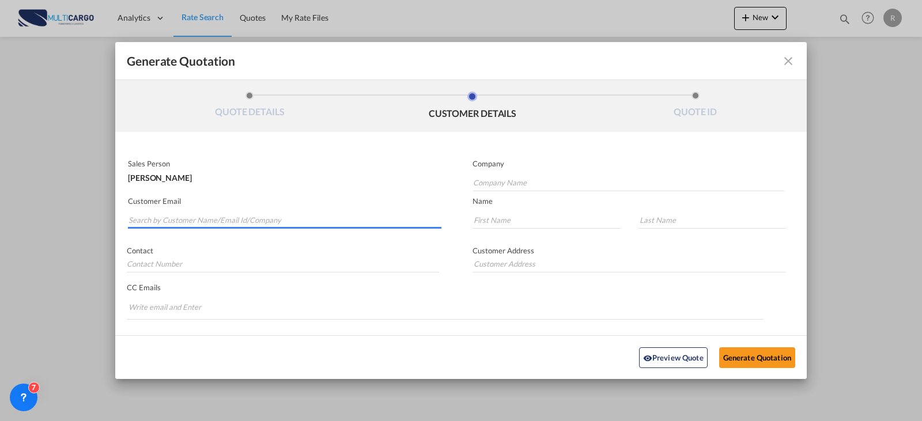
click at [301, 219] on input "Search by Customer Name/Email Id/Company" at bounding box center [284, 219] width 313 height 17
type input "fgf"
click at [278, 216] on input "fgf" at bounding box center [284, 219] width 313 height 17
click at [184, 213] on input "fgf" at bounding box center [284, 219] width 313 height 17
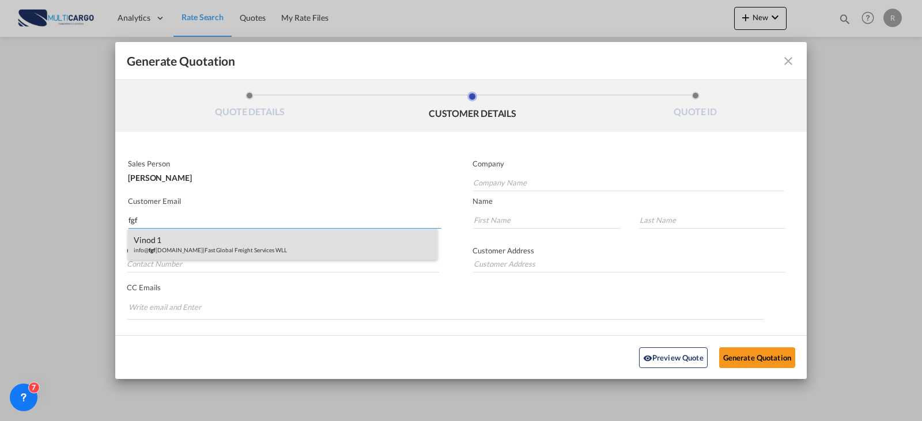
click at [190, 254] on div "Vinod 1 info@ fgf reight.com | Fast Global Freight Services WLL" at bounding box center [282, 244] width 309 height 31
type input "Fast Global Freight Services WLL"
type input "info@fgfreight.com"
type input "Vinod"
type input "1"
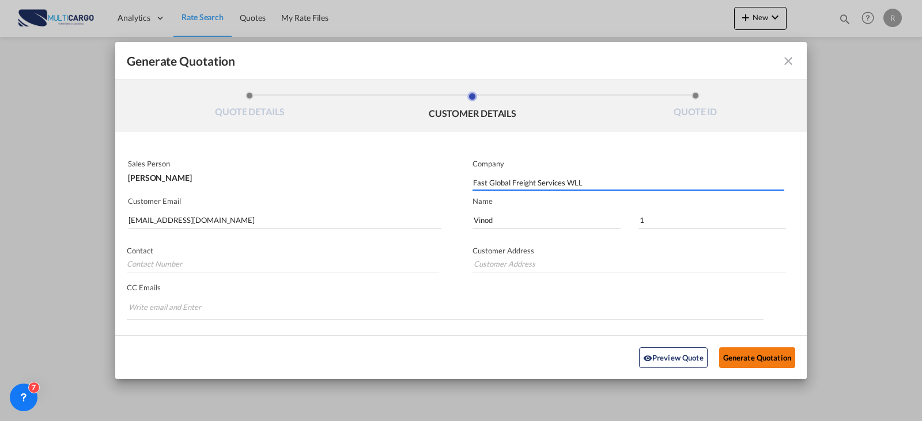
click at [745, 360] on button "Generate Quotation" at bounding box center [757, 357] width 76 height 21
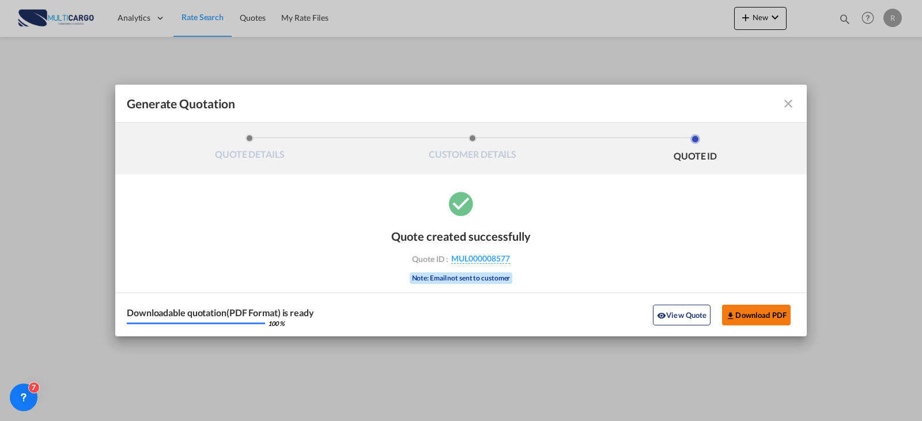
click at [758, 310] on button "Download PDF" at bounding box center [756, 315] width 69 height 21
click at [793, 101] on md-icon "icon-close fg-AAA8AD cursor m-0" at bounding box center [788, 104] width 14 height 14
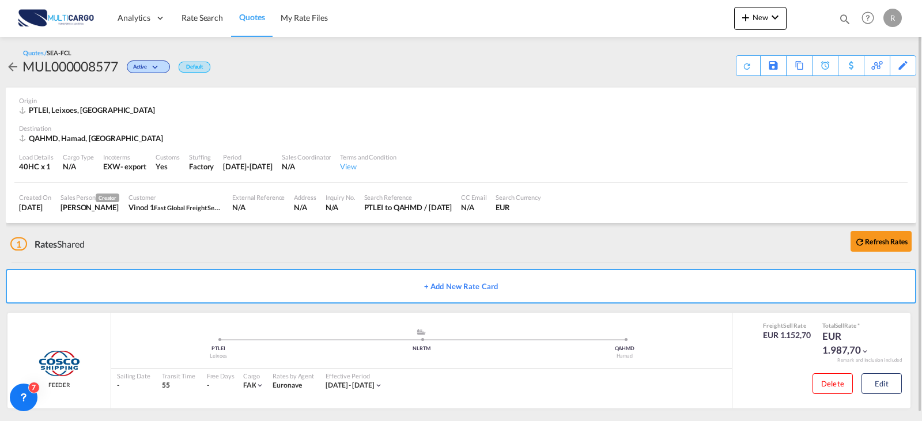
click at [247, 19] on span "Quotes" at bounding box center [251, 17] width 25 height 10
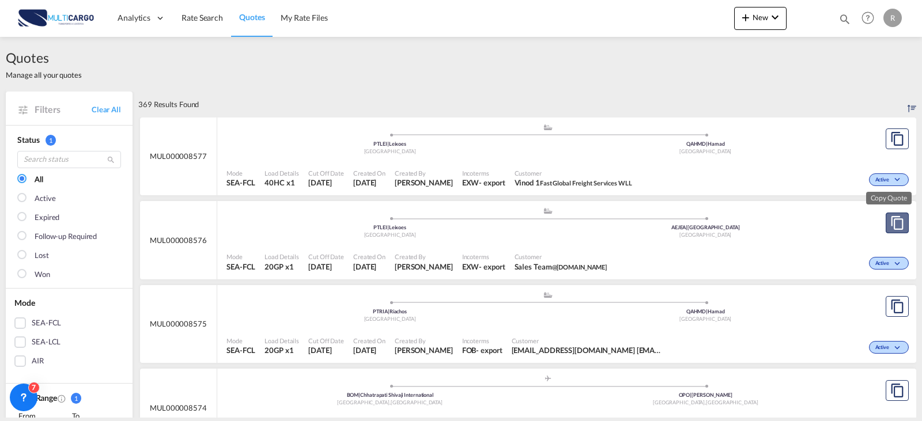
click at [890, 222] on md-icon "assets/icons/custom/copyQuote.svg" at bounding box center [897, 223] width 14 height 14
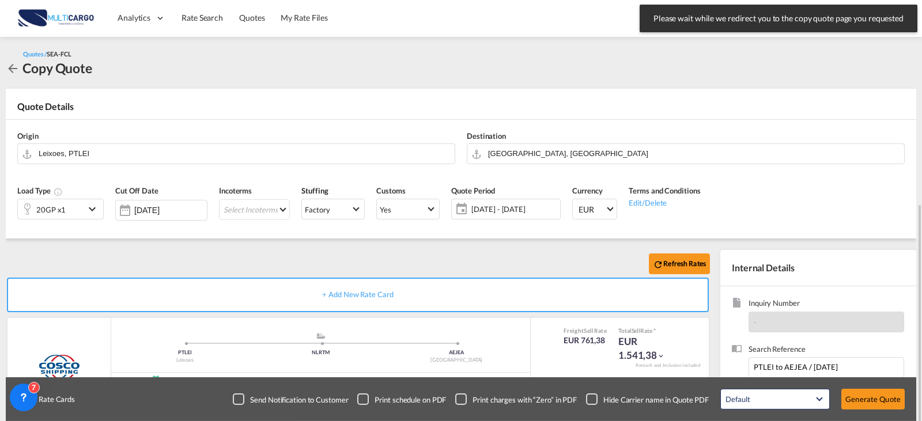
scroll to position [128, 0]
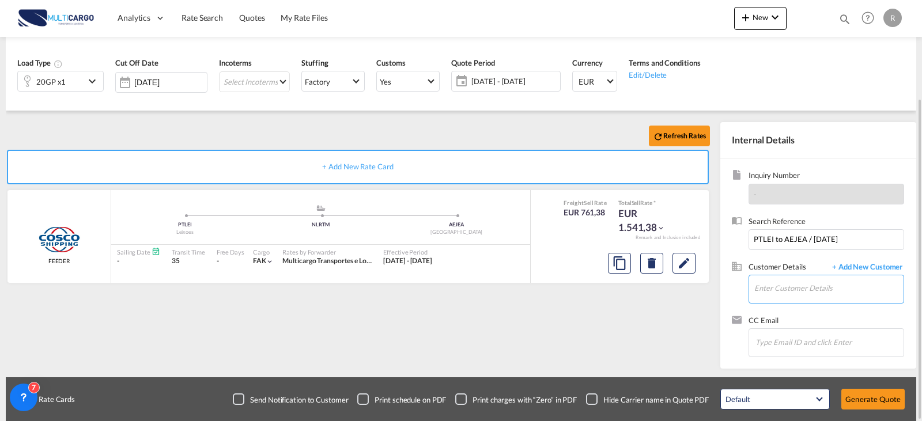
click at [801, 298] on input "Enter Customer Details" at bounding box center [828, 288] width 149 height 26
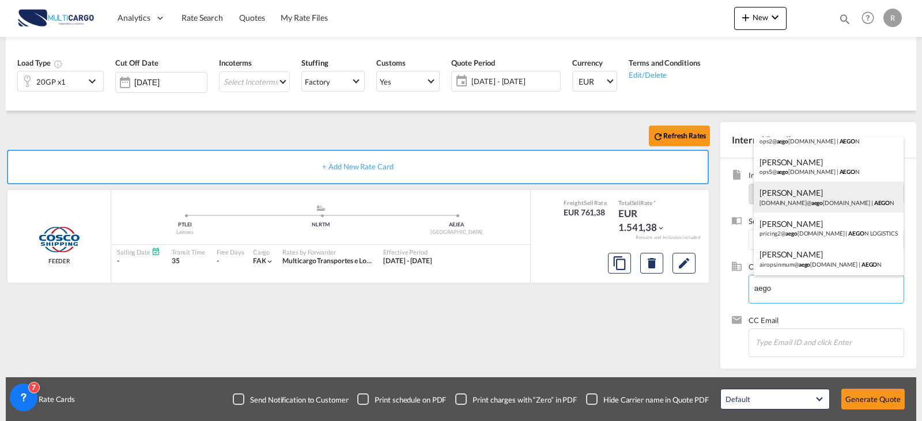
scroll to position [0, 0]
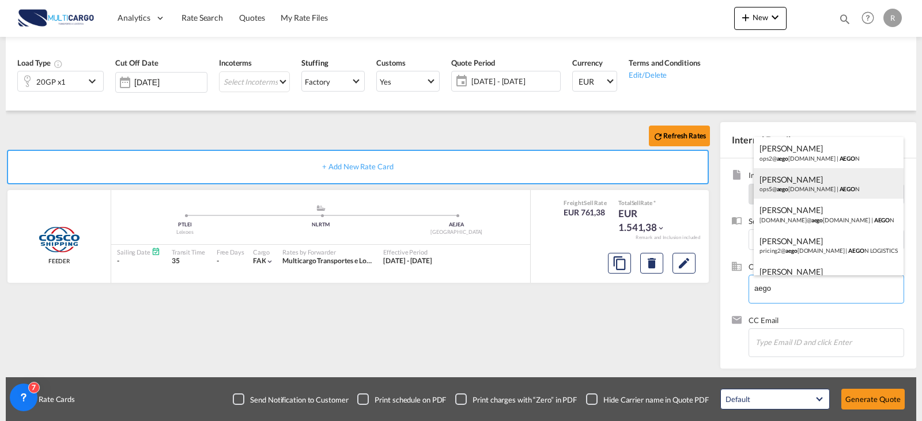
click at [839, 184] on div "Bibin Koshy ops5@ aego nshipping.com | AEGO N" at bounding box center [829, 183] width 150 height 31
type input "AEGON, Bibin Koshy, ops5@aegonshipping.com"
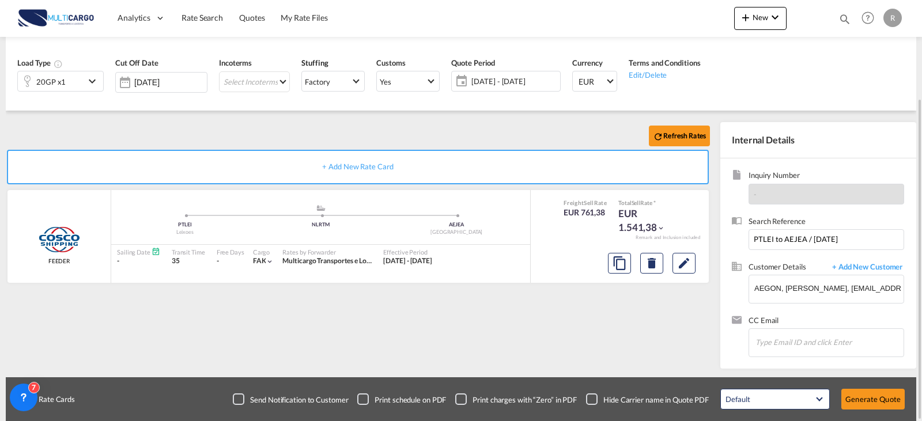
click at [876, 410] on div "Default All in Leg Totals Default Generate Quote" at bounding box center [812, 399] width 196 height 32
click at [877, 403] on button "Generate Quote" at bounding box center [872, 399] width 63 height 21
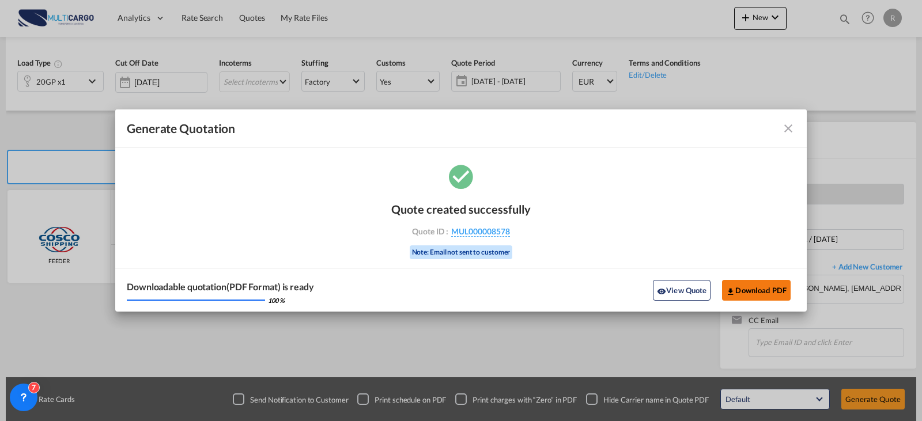
click at [777, 292] on button "Download PDF" at bounding box center [756, 290] width 69 height 21
click at [793, 127] on md-icon "icon-close fg-AAA8AD cursor m-0" at bounding box center [788, 129] width 14 height 14
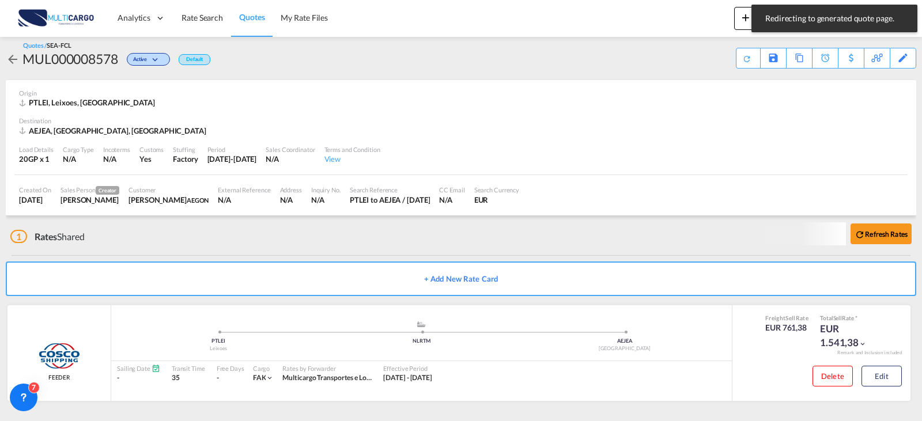
scroll to position [7, 0]
drag, startPoint x: 208, startPoint y: 27, endPoint x: 216, endPoint y: 46, distance: 20.7
click at [208, 27] on link "Rate Search" at bounding box center [202, 17] width 58 height 37
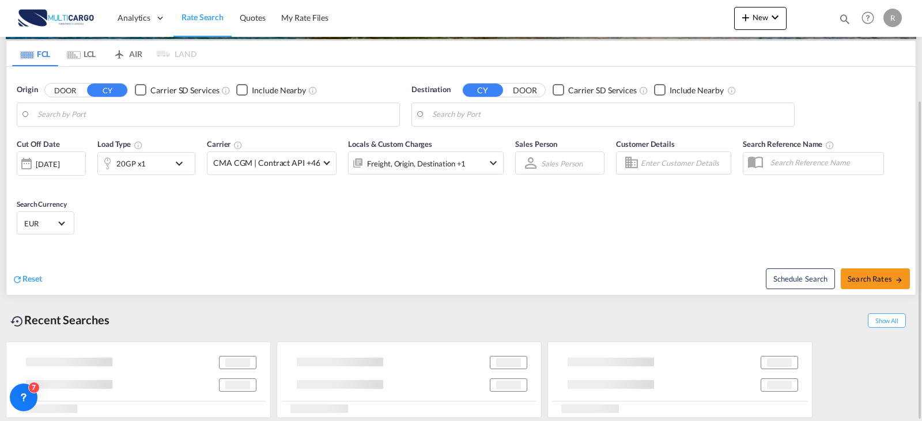
type input "Leixoes, PTLEI"
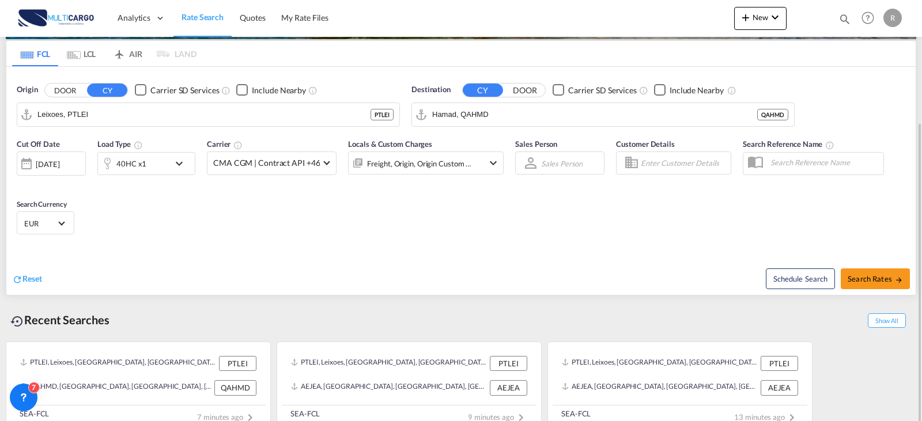
scroll to position [146, 0]
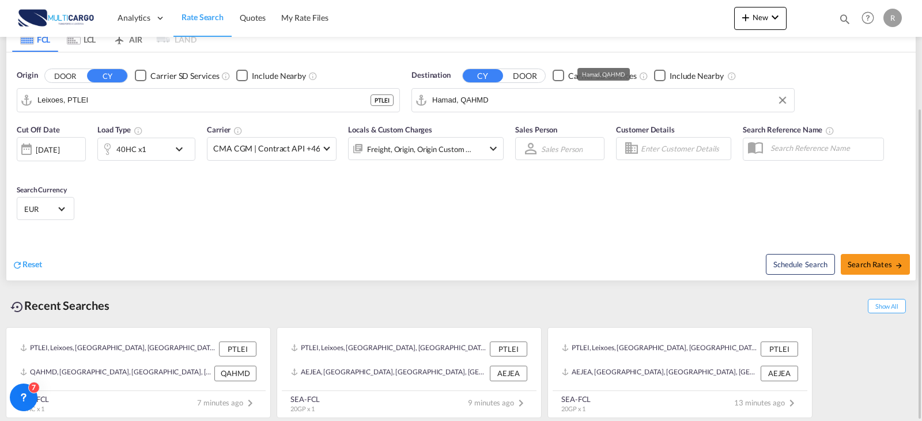
click at [498, 99] on input "Hamad, QAHMD" at bounding box center [610, 100] width 356 height 17
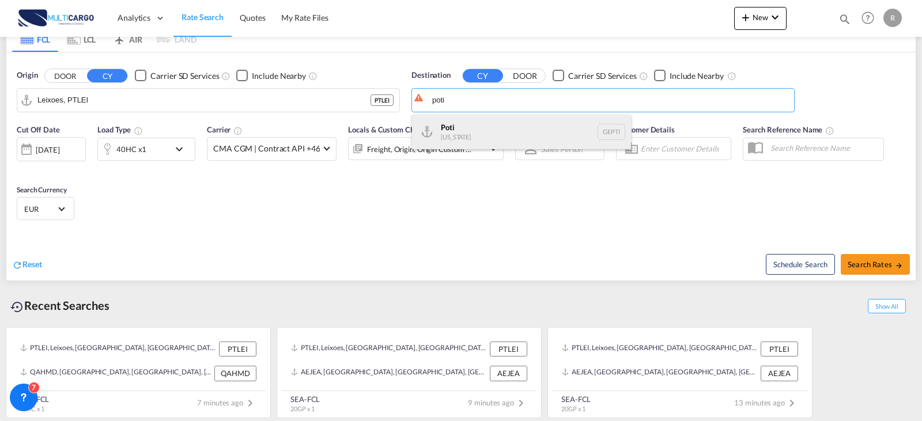
click at [489, 145] on div "Poti Georgia GEPTI" at bounding box center [521, 132] width 219 height 35
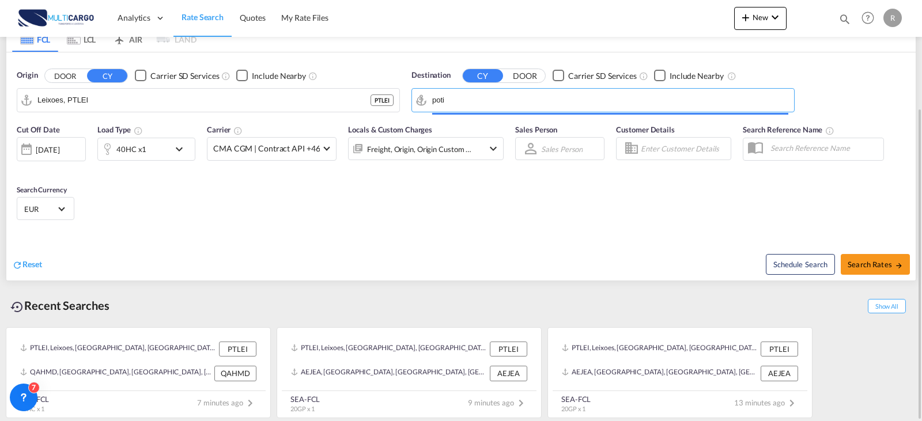
type input "Poti, GEPTI"
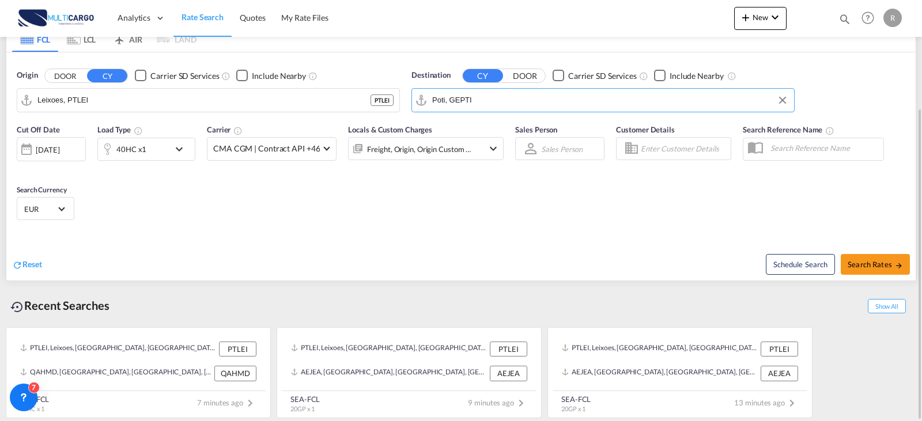
click at [146, 148] on div "40HC x1" at bounding box center [133, 149] width 71 height 23
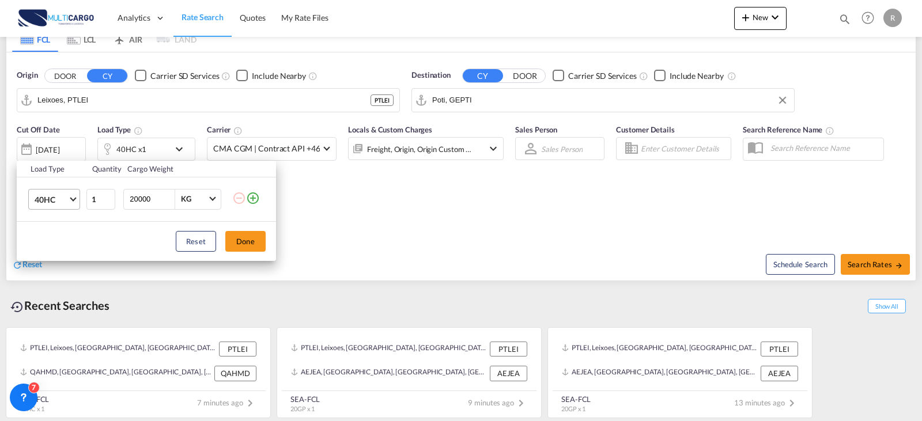
click at [41, 200] on span "40HC" at bounding box center [51, 200] width 33 height 12
click at [46, 142] on div "20GP" at bounding box center [45, 144] width 20 height 12
click at [245, 248] on button "Done" at bounding box center [245, 241] width 40 height 21
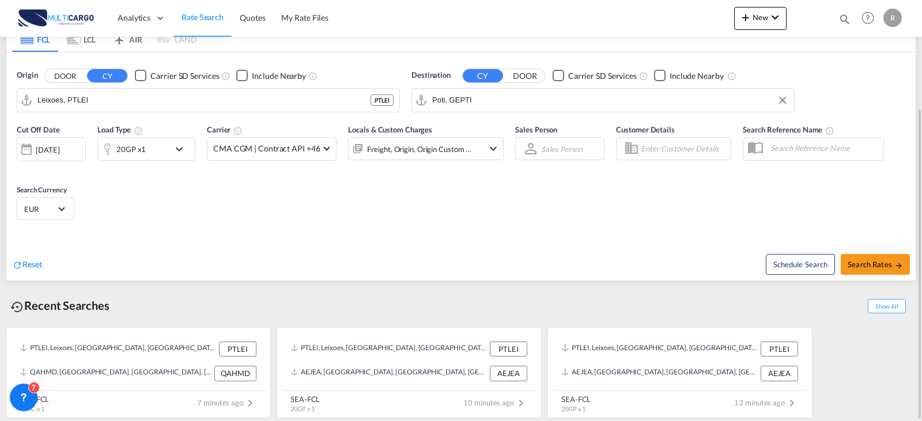
click at [895, 279] on div "Schedule Search Search Rates" at bounding box center [690, 258] width 452 height 44
click at [894, 272] on button "Search Rates" at bounding box center [875, 264] width 69 height 21
type input "PTLEI to GEPTI / 25 Sep 2025"
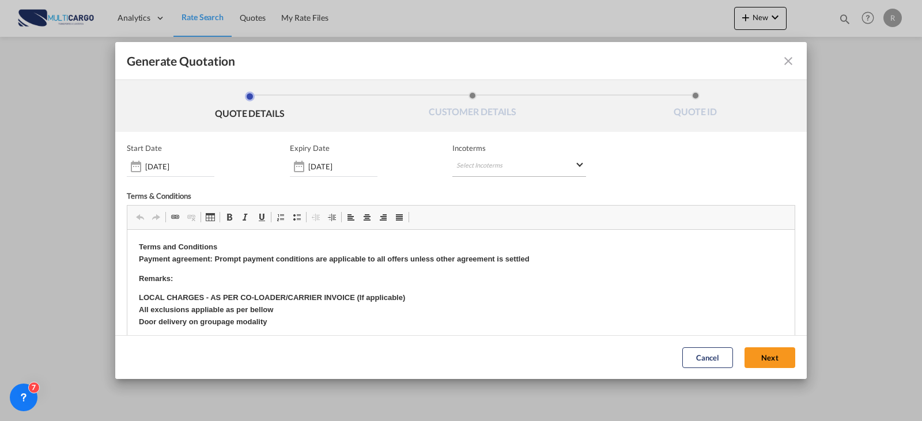
click at [457, 163] on md-select "Select Incoterms CIF - import Cost,Insurance and Freight FAS - export Free Alon…" at bounding box center [519, 166] width 134 height 21
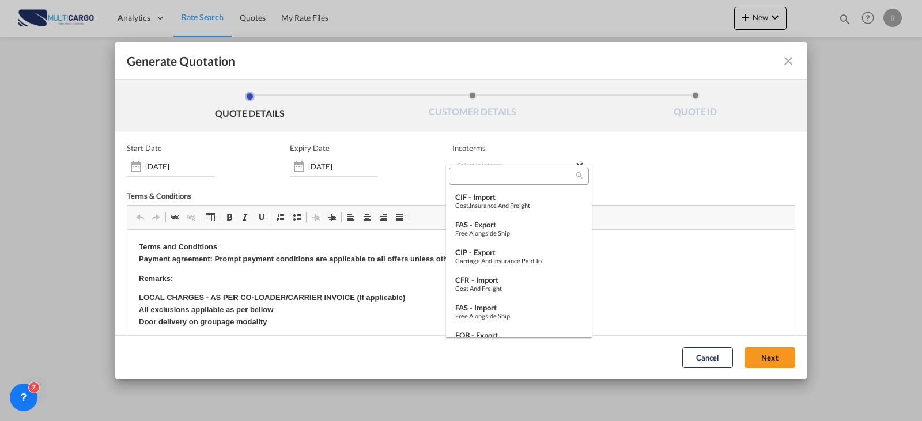
click at [353, 161] on md-backdrop at bounding box center [461, 210] width 922 height 421
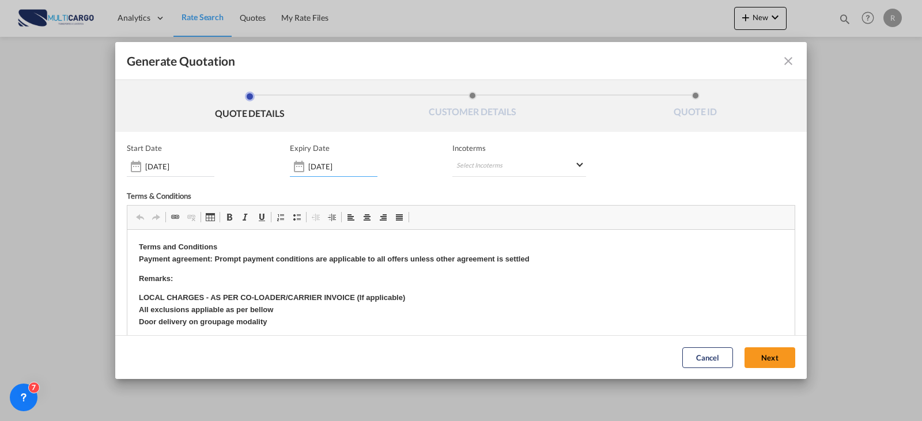
click at [353, 162] on input "[DATE]" at bounding box center [342, 166] width 69 height 9
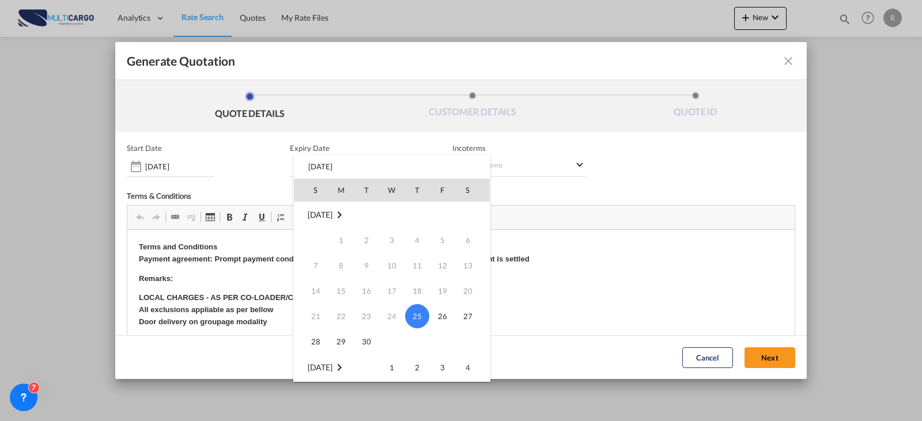
scroll to position [115, 0]
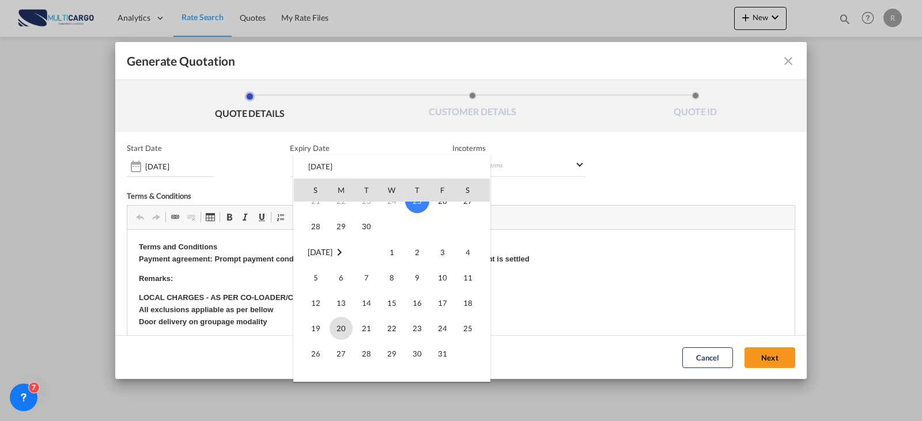
click at [343, 327] on span "20" at bounding box center [341, 328] width 23 height 23
type input "20 Oct 2025"
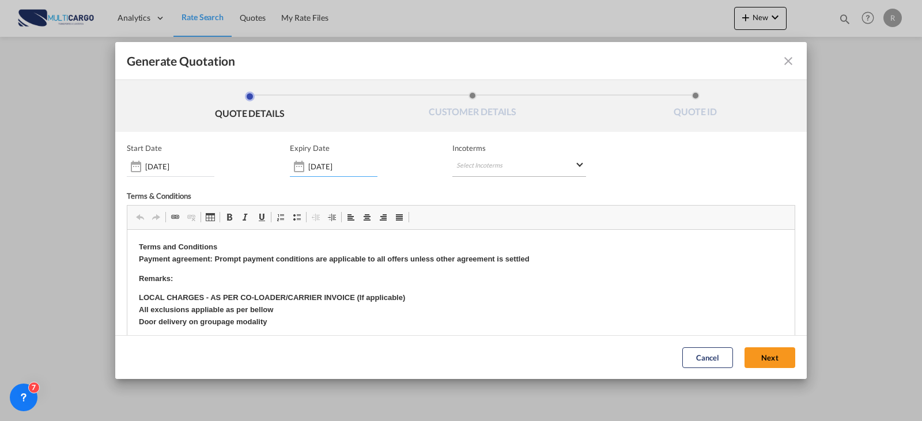
click at [490, 169] on md-select "Select Incoterms" at bounding box center [519, 166] width 134 height 21
type md-option "[object Object]"
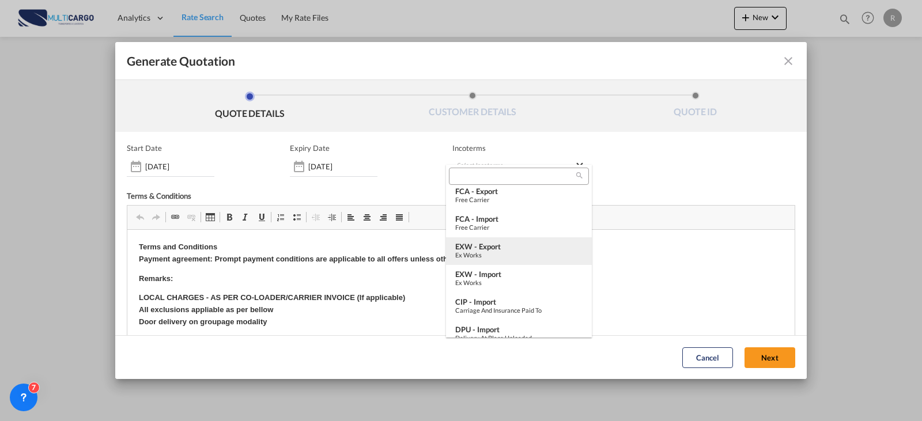
click at [498, 248] on div "EXW - export" at bounding box center [518, 246] width 127 height 9
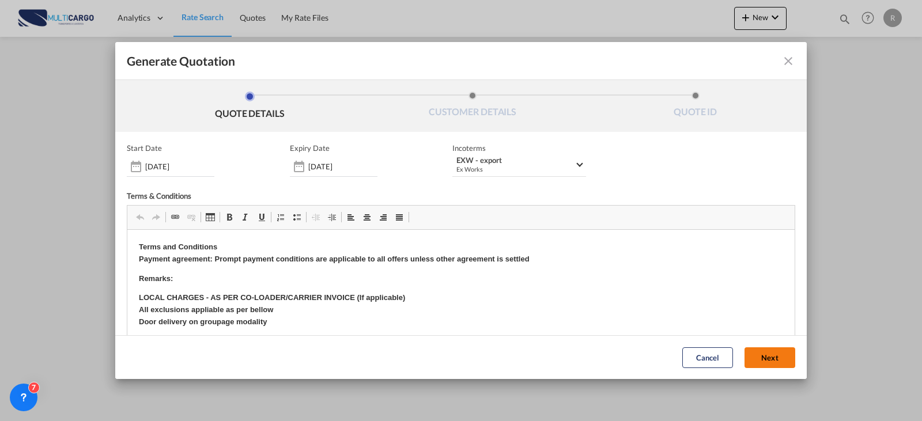
click at [745, 349] on button "Next" at bounding box center [769, 357] width 51 height 21
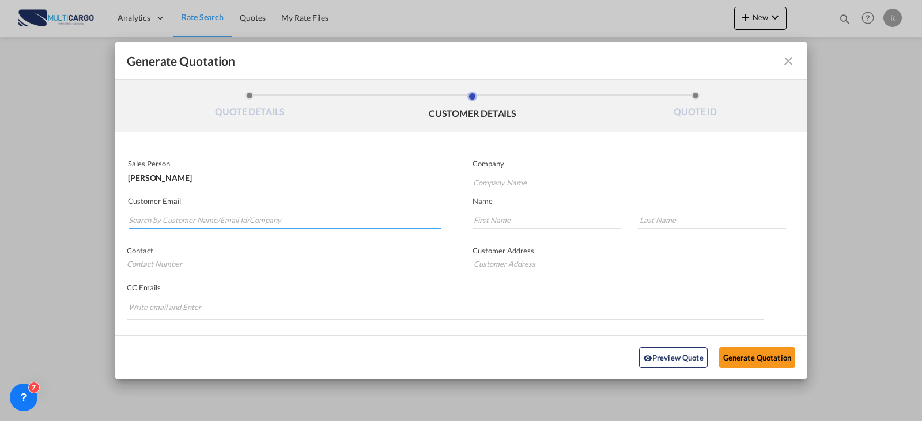
click at [279, 224] on input "Search by Customer Name/Email Id/Company" at bounding box center [284, 219] width 313 height 17
type input "pr"
click at [545, 175] on input "Company Name" at bounding box center [628, 182] width 311 height 17
click at [0, 0] on div "Daisy d pr ojects@gtzshipping.ae null" at bounding box center [0, 0] width 0 height 0
type input "gtzshipping.ae"
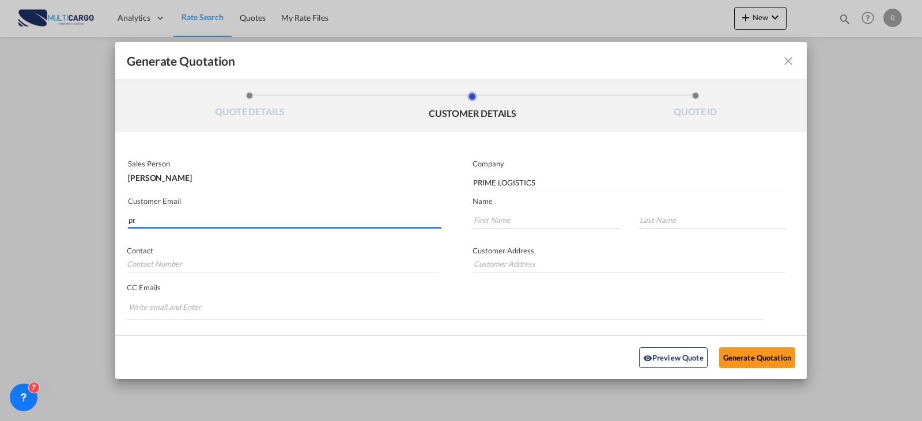
type input "projects@gtzshipping.ae"
type input "Daisy"
type input "d"
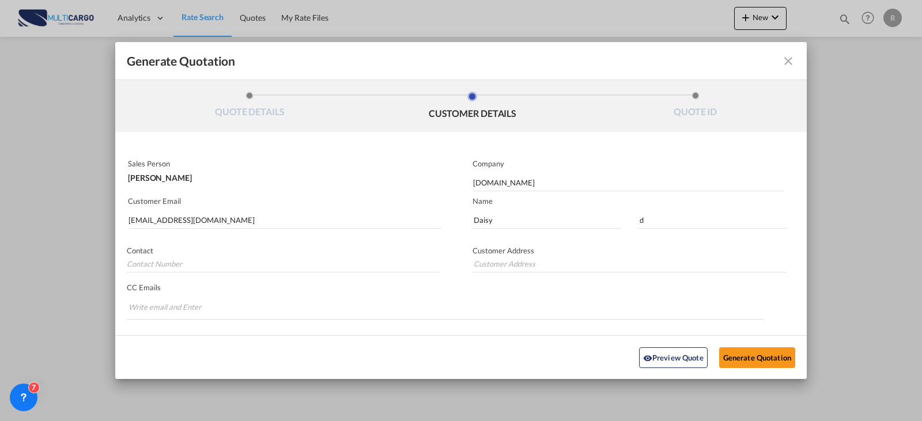
click at [181, 232] on div "Customer Email projects@gtzshipping.ae" at bounding box center [288, 213] width 346 height 42
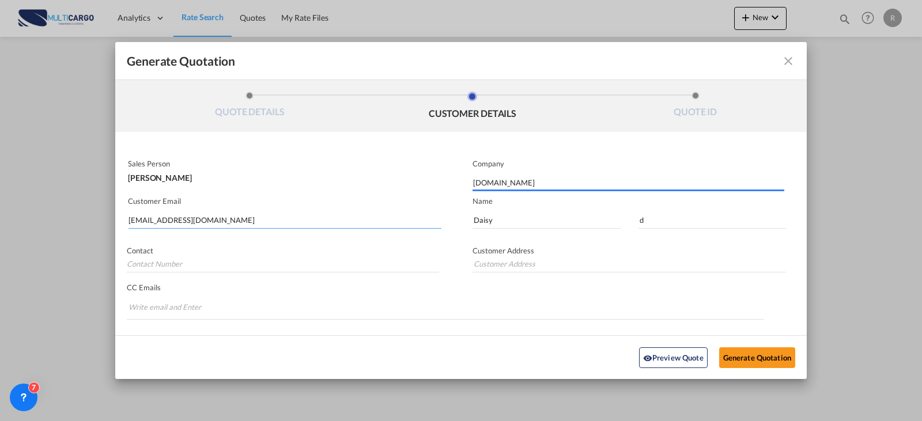
drag, startPoint x: 215, startPoint y: 228, endPoint x: 225, endPoint y: 218, distance: 13.9
click at [215, 227] on input "projects@gtzshipping.ae" at bounding box center [284, 219] width 313 height 17
drag, startPoint x: 225, startPoint y: 218, endPoint x: -5, endPoint y: 203, distance: 230.4
click at [0, 203] on html "Analytics Reports Dashboard Rate Search Quotes My Rate Files" at bounding box center [461, 210] width 922 height 421
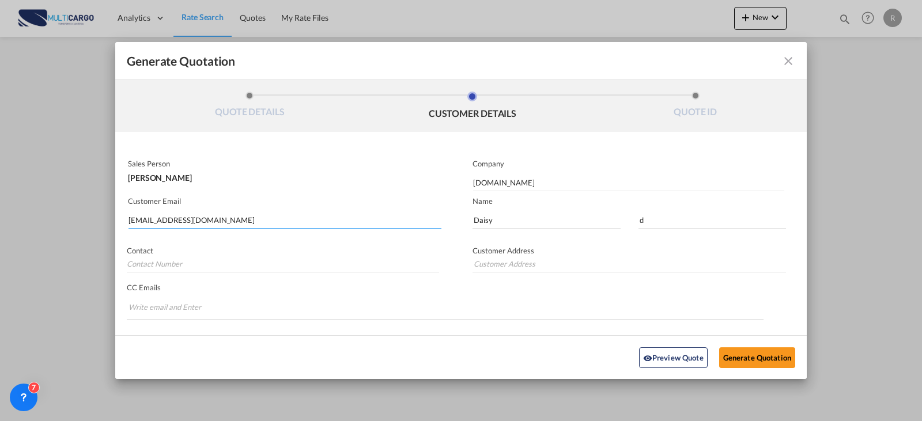
paste input "Elen Sargsyan <operations3@prime.am>"
type input "Elen Sargsyan <operations3@prime.am>"
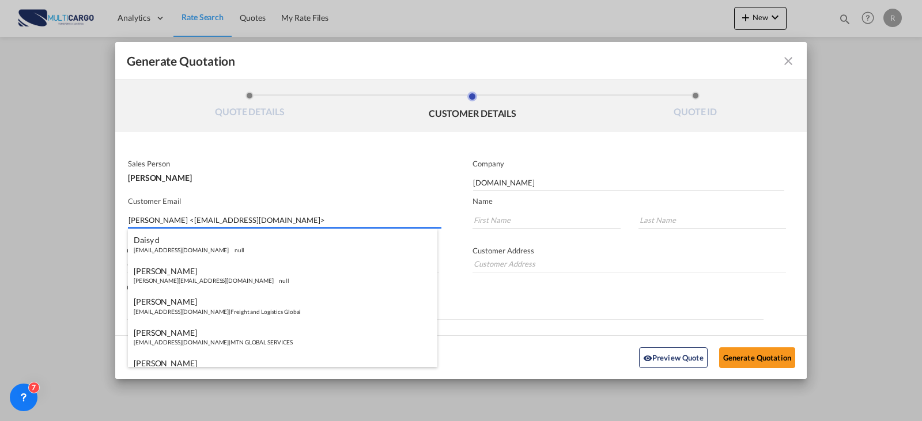
type input "Elen Sargsyan <operations3@prime.am>"
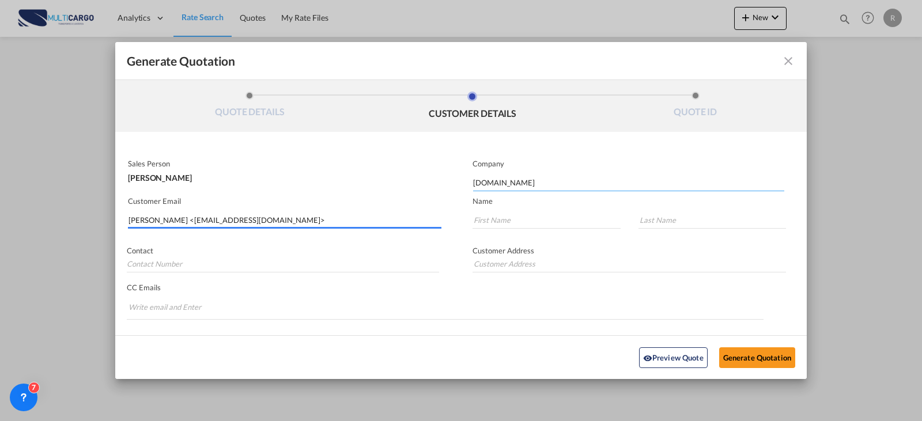
click at [516, 181] on input "gtzshipping.ae" at bounding box center [628, 182] width 311 height 17
drag, startPoint x: 516, startPoint y: 181, endPoint x: 412, endPoint y: 179, distance: 104.3
click at [420, 177] on div "Sales Person Ricardo Santos Company gtzshipping.ae Customer Email Elen Sargsyan…" at bounding box center [460, 252] width 691 height 194
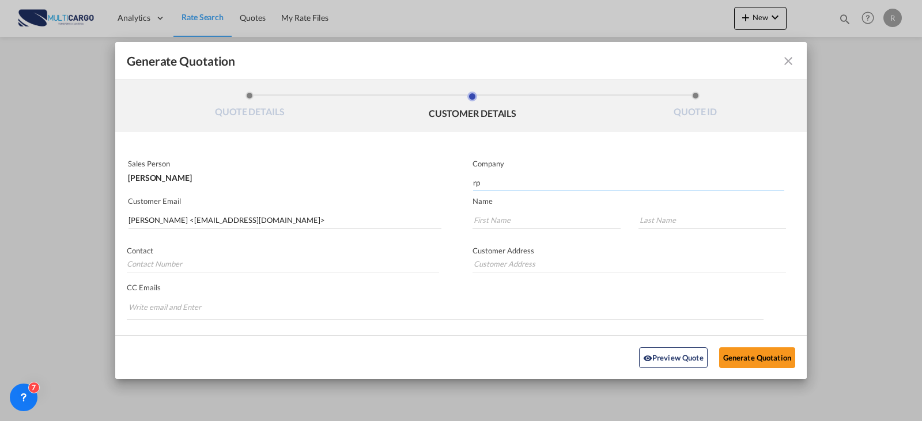
type input "r"
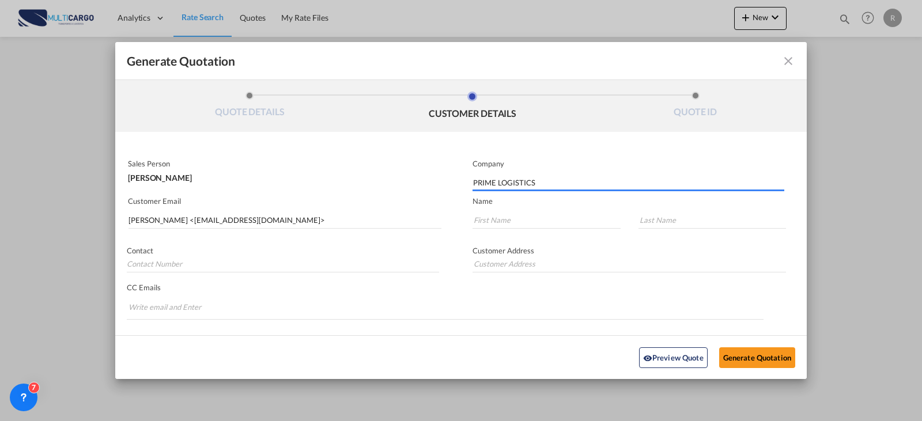
type input "PRIME LOGISTICS"
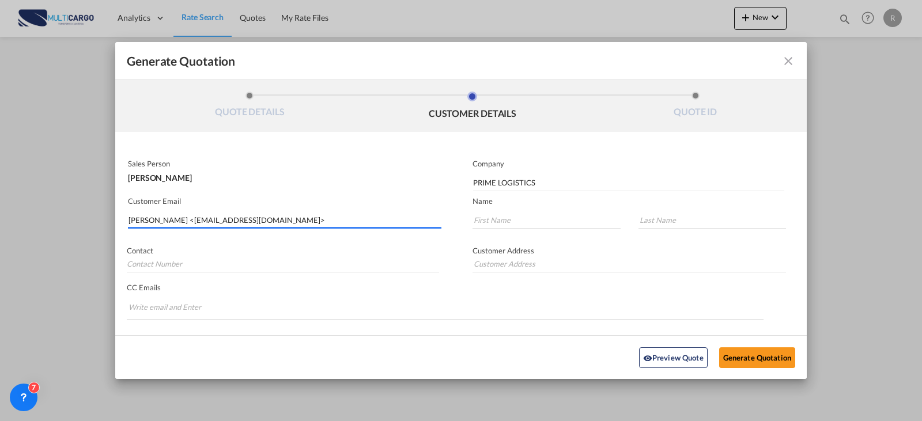
drag, startPoint x: 180, startPoint y: 224, endPoint x: 60, endPoint y: 234, distance: 119.7
click at [60, 234] on div "Generate Quotation QUOTE DETAILS CUSTOMER DETAILS QUOTE ID Start Date 25 Sep 20…" at bounding box center [461, 210] width 922 height 421
type input "operations3@prime.am"
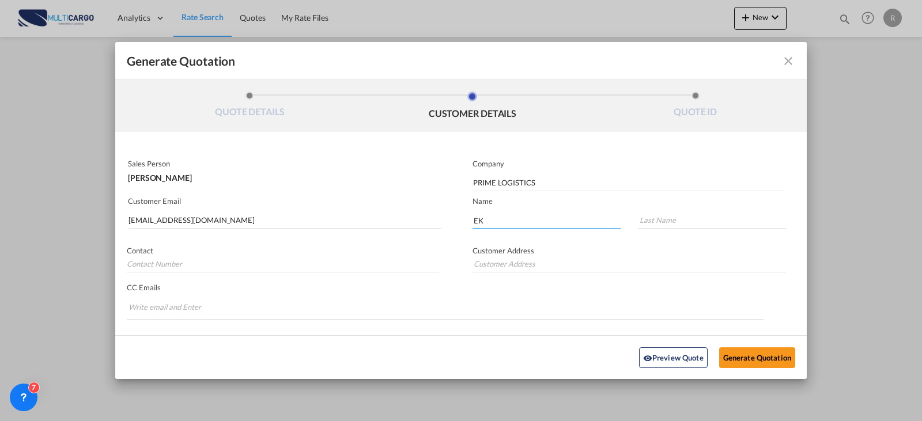
type input "E"
type input "ELEN"
type input "SARGSYAN"
click at [732, 359] on button "Generate Quotation" at bounding box center [757, 357] width 76 height 21
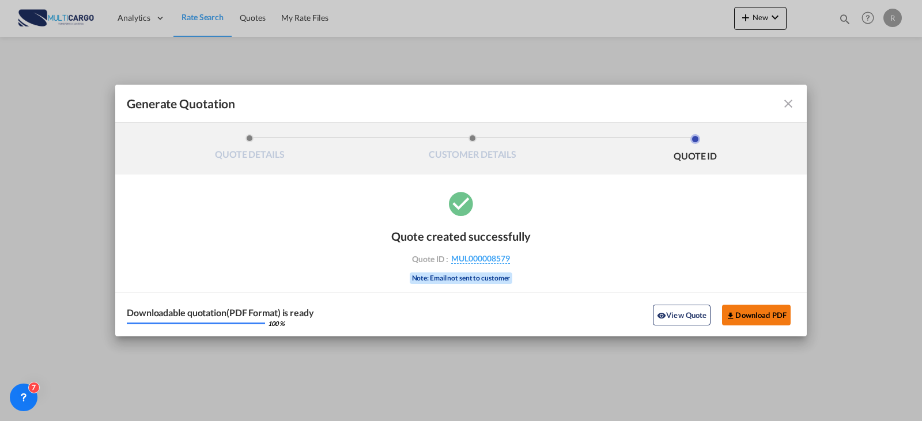
click at [758, 316] on button "Download PDF" at bounding box center [756, 315] width 69 height 21
